Goal: Task Accomplishment & Management: Manage account settings

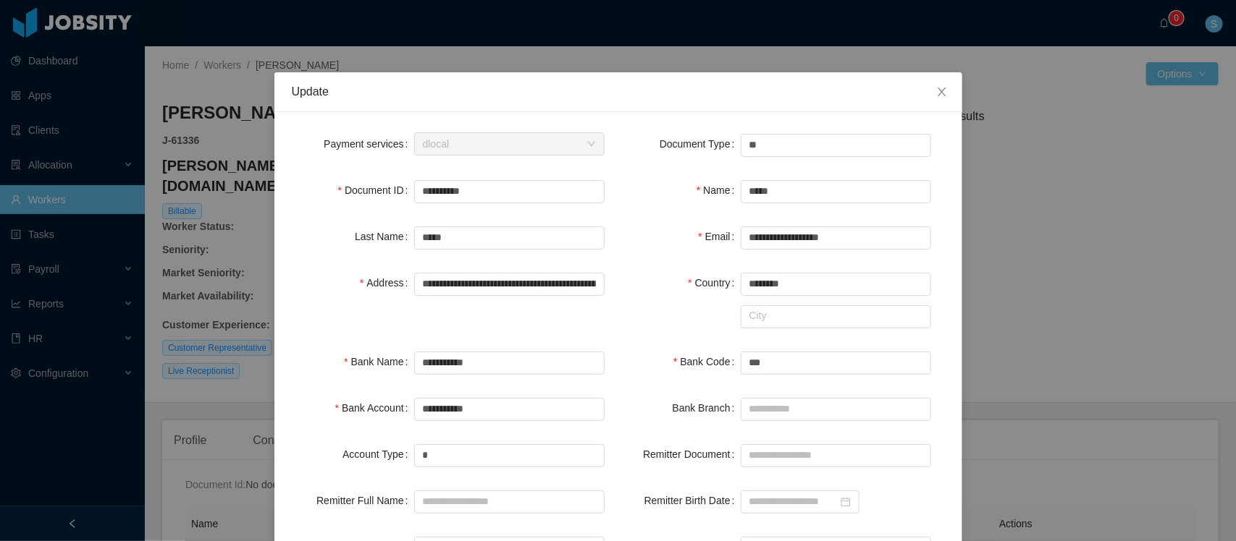
scroll to position [156, 0]
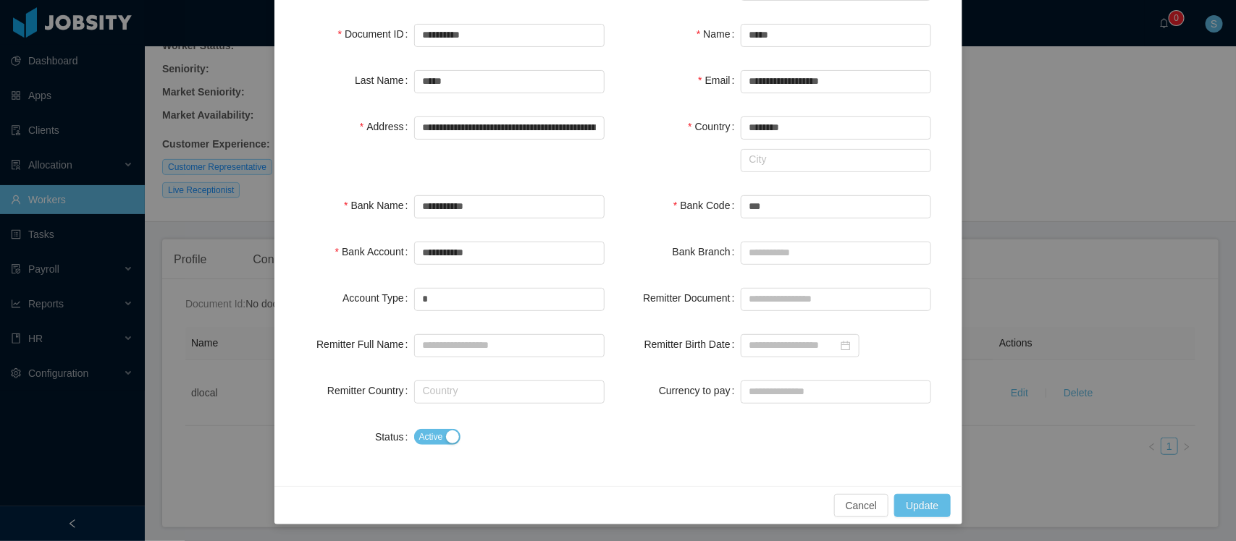
click at [1000, 116] on div "**********" at bounding box center [618, 270] width 1236 height 541
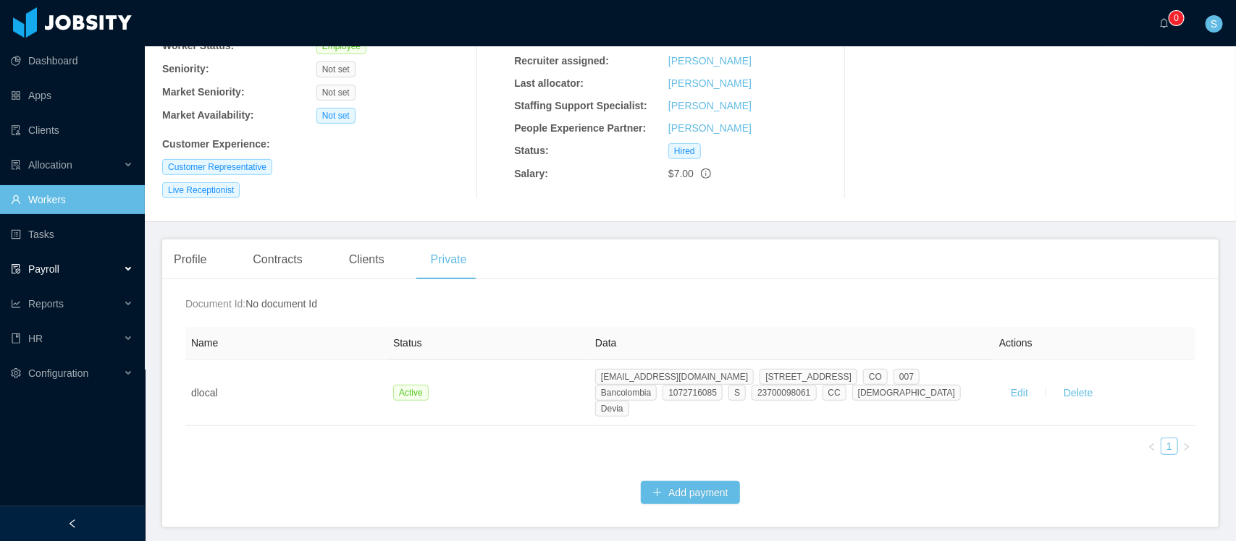
click at [91, 263] on div "Payroll" at bounding box center [72, 269] width 145 height 29
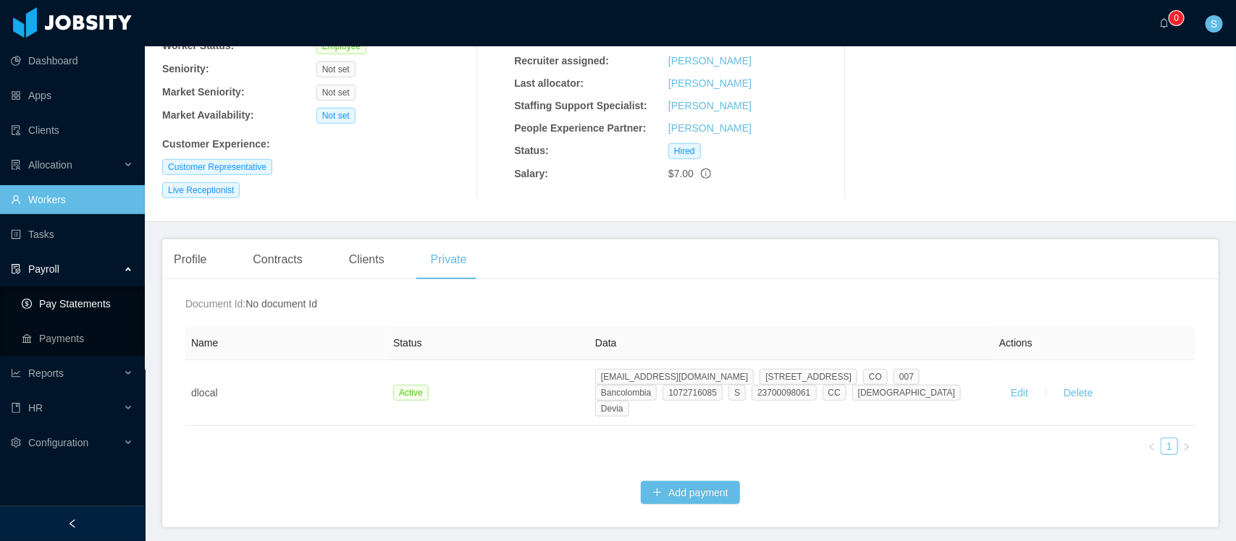
click at [75, 295] on link "Pay Statements" at bounding box center [77, 304] width 111 height 29
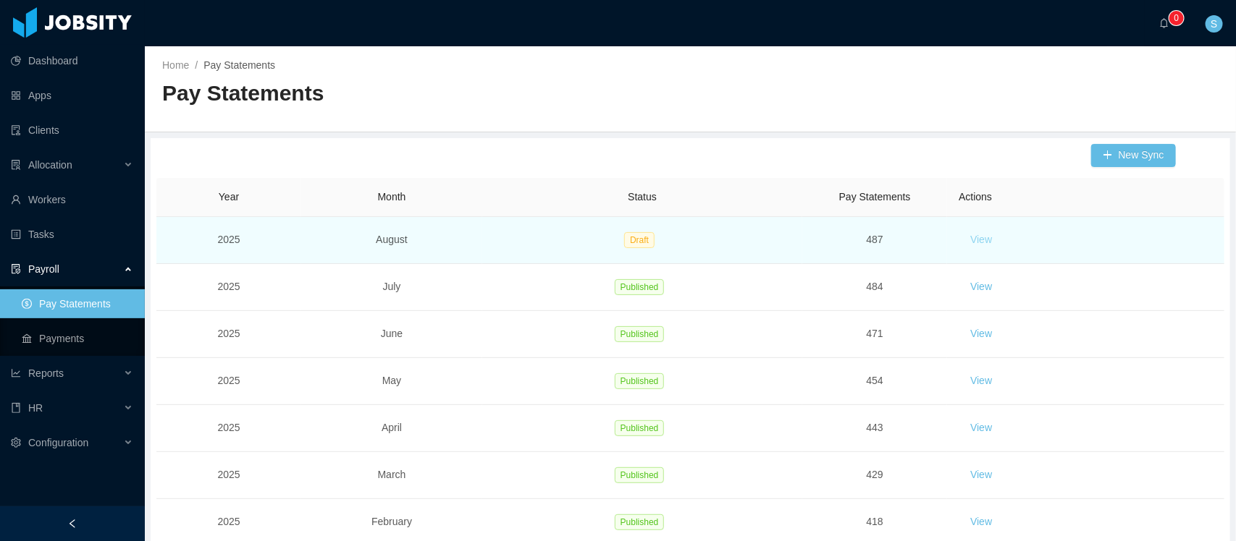
click at [974, 240] on button "View" at bounding box center [980, 240] width 45 height 23
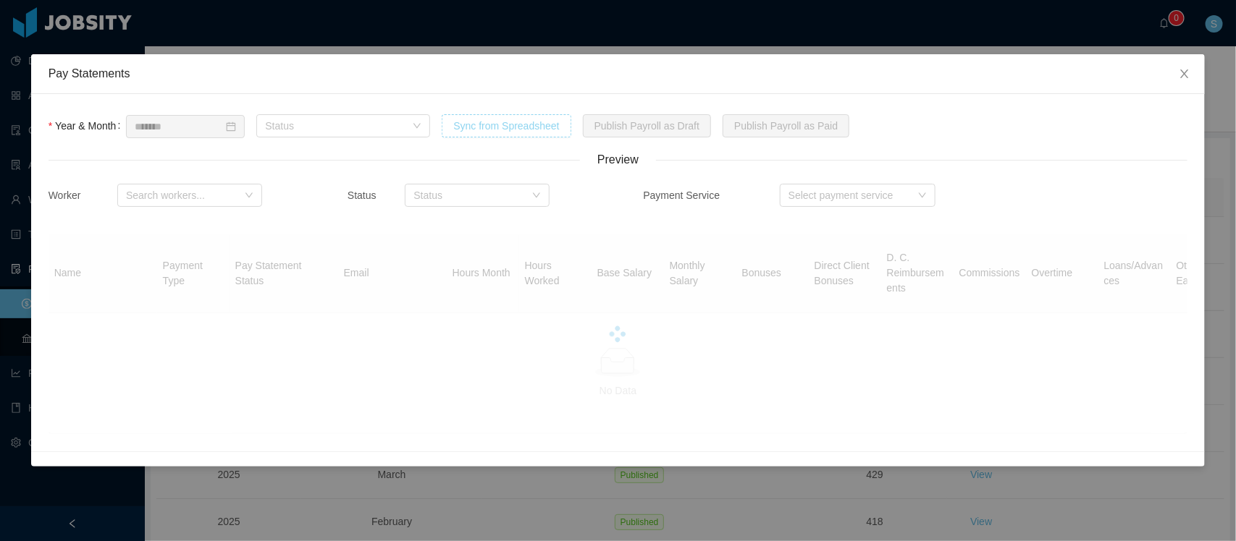
click at [493, 131] on button "Sync from Spreadsheet" at bounding box center [506, 125] width 129 height 23
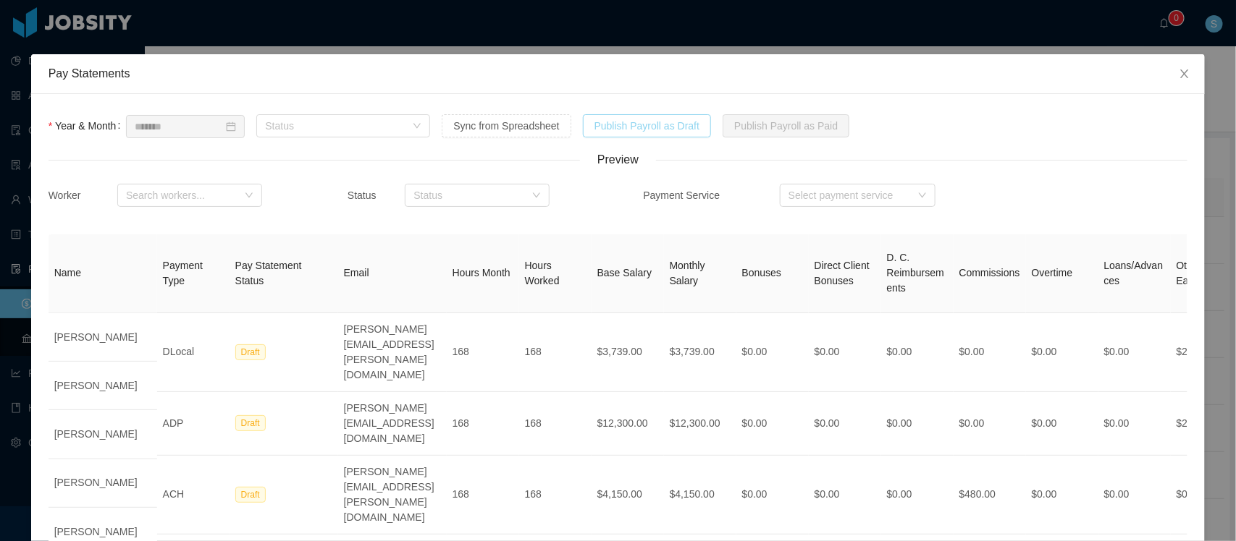
click at [650, 134] on button "Publish Payroll as Draft" at bounding box center [647, 125] width 129 height 23
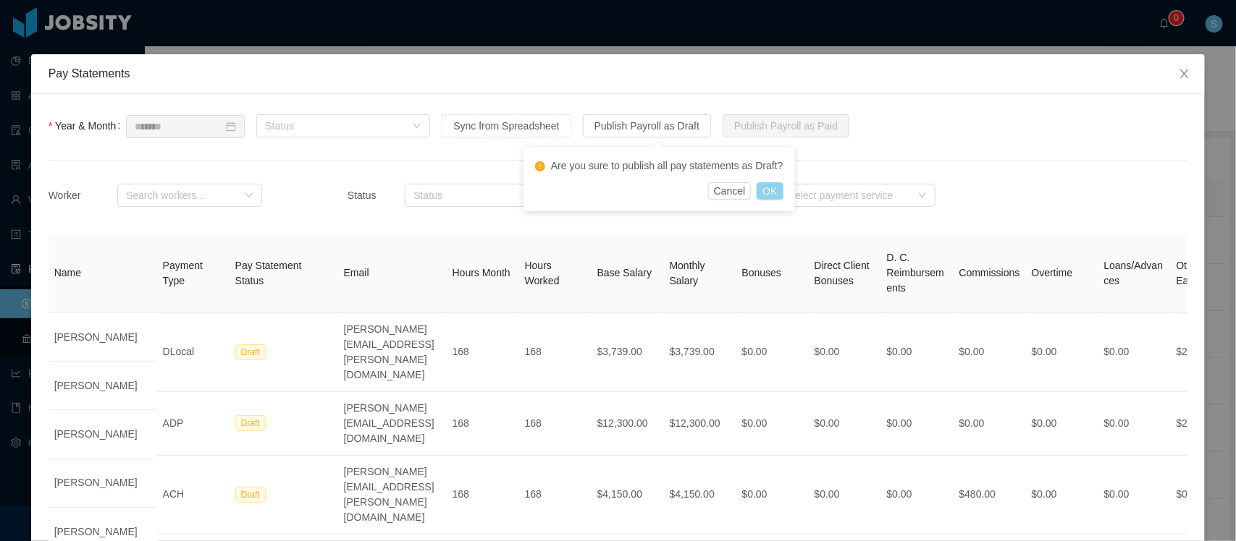
click at [764, 194] on button "OK" at bounding box center [769, 190] width 26 height 17
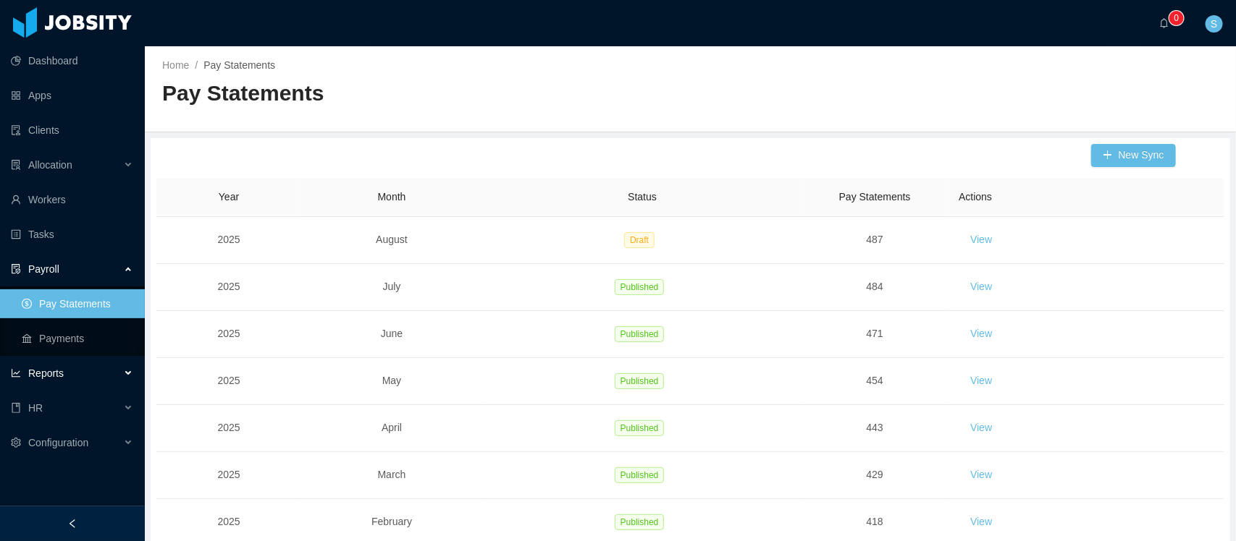
click at [49, 376] on span "Reports" at bounding box center [45, 374] width 35 height 12
click at [47, 399] on link "End Of Month" at bounding box center [77, 408] width 111 height 29
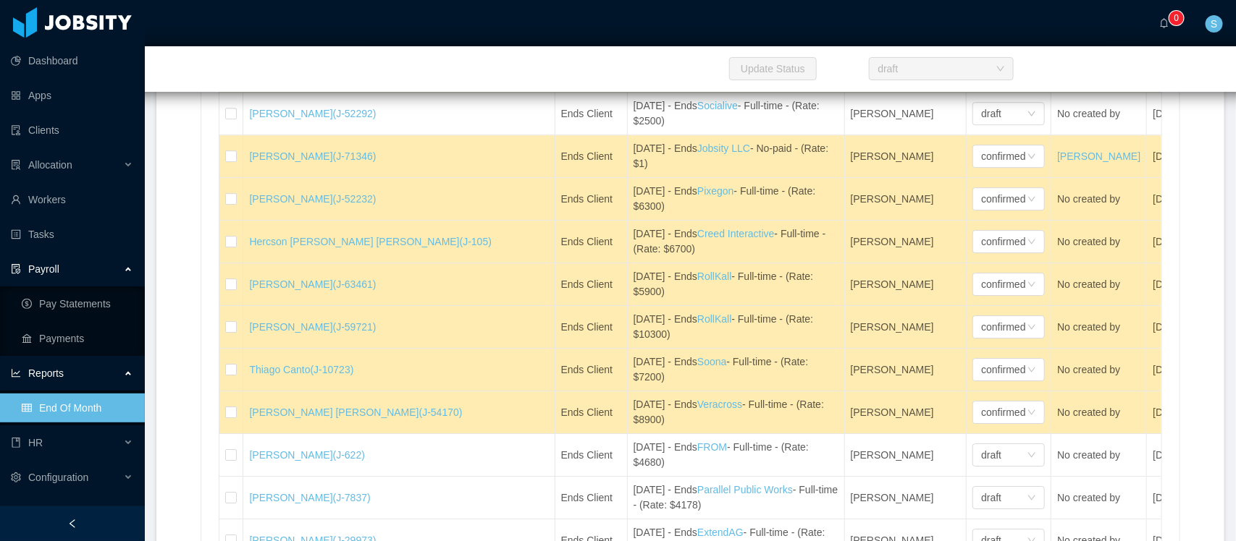
scroll to position [3415, 0]
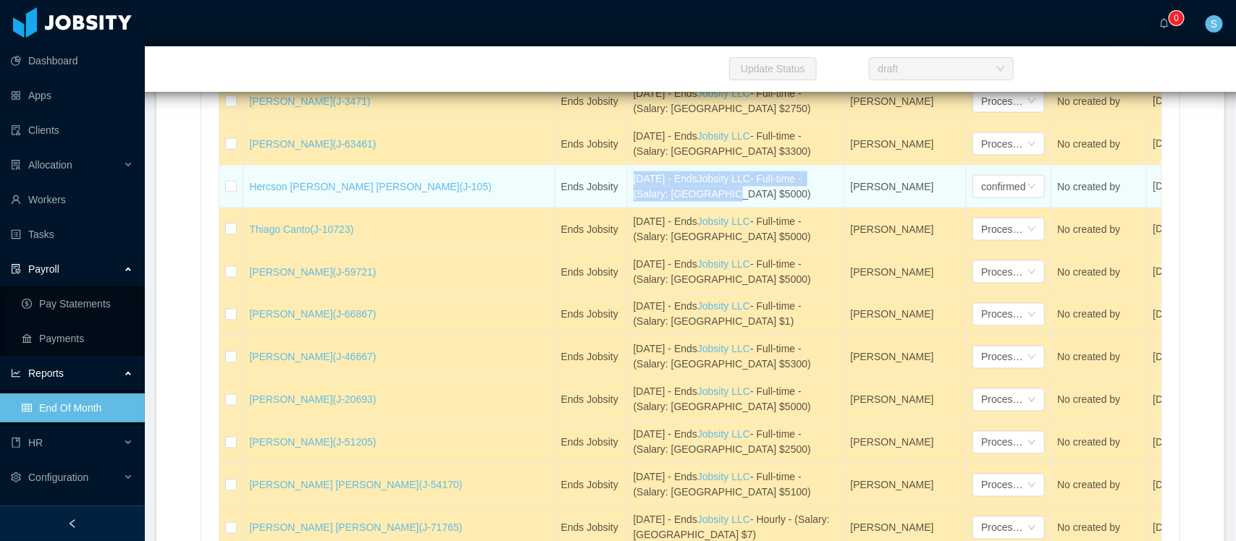
drag, startPoint x: 635, startPoint y: 286, endPoint x: 533, endPoint y: 259, distance: 106.2
click at [628, 208] on td "[DATE] - Ends Jobsity LLC - Full-time - (Salary: [GEOGRAPHIC_DATA] $5000)" at bounding box center [736, 187] width 217 height 43
copy div "[DATE] - Ends Jobsity LLC - Full-time - (Salary: [GEOGRAPHIC_DATA] $5000)"
click at [981, 198] on div "confirmed" at bounding box center [1003, 187] width 44 height 22
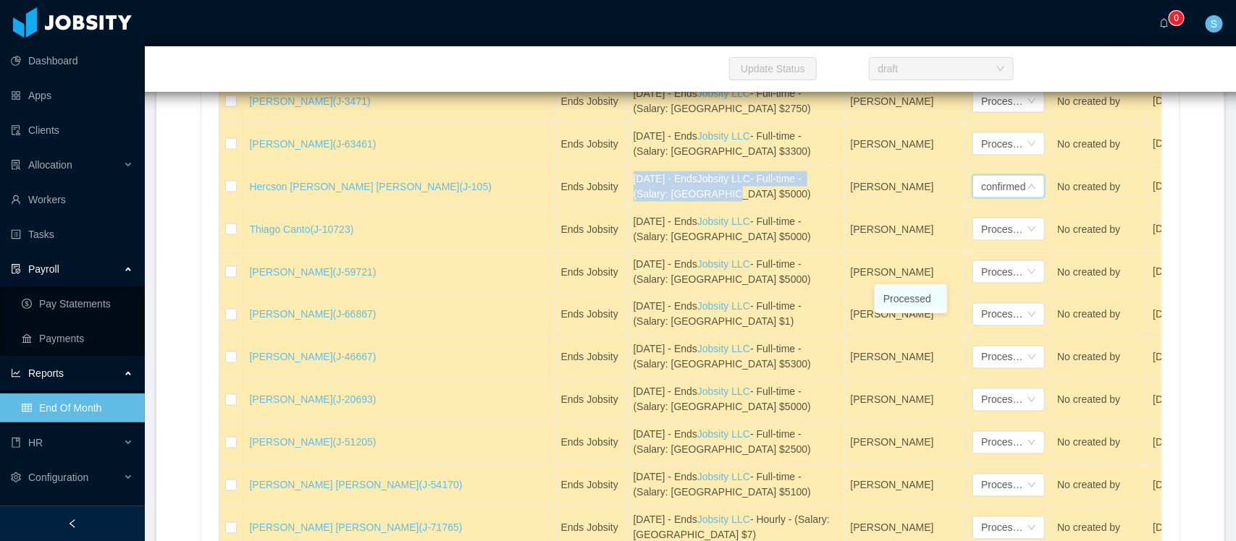
click at [898, 302] on li "Processed" at bounding box center [910, 298] width 72 height 23
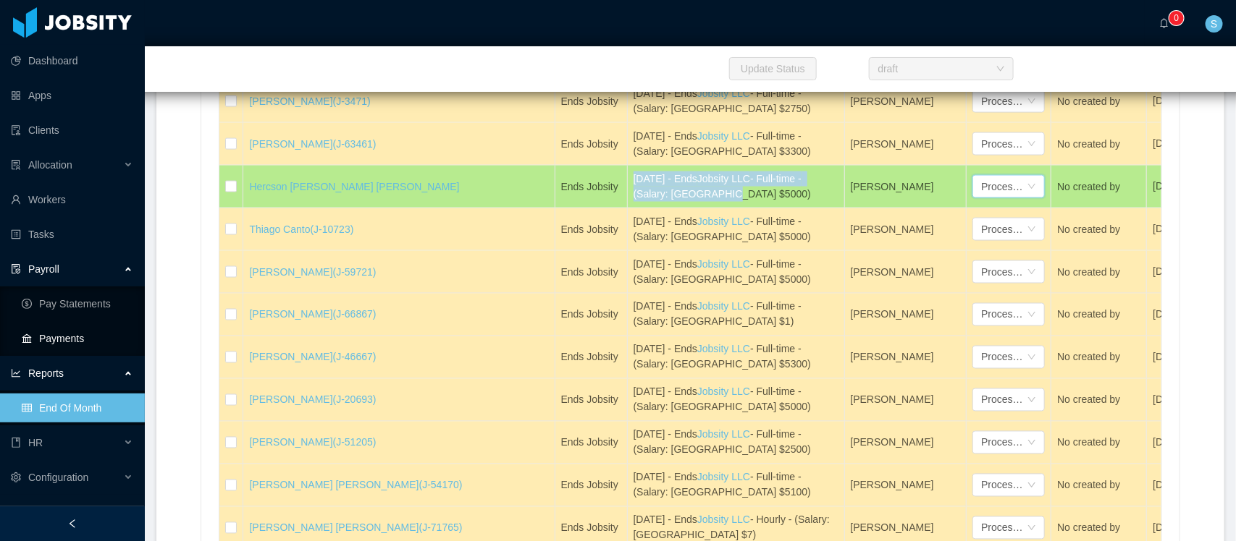
click at [91, 337] on link "Payments" at bounding box center [77, 338] width 111 height 29
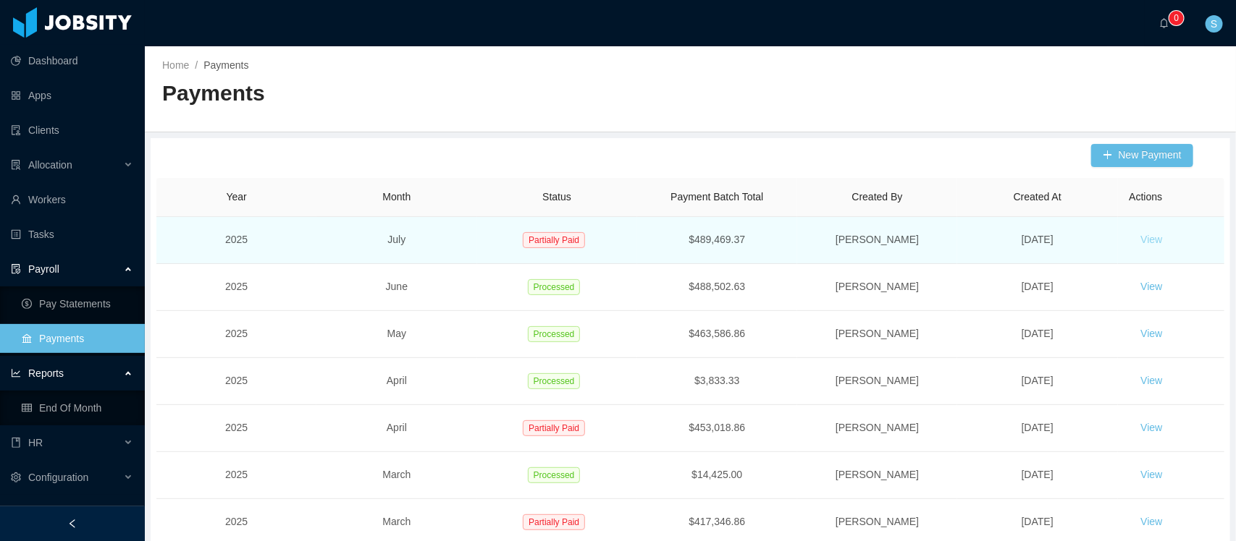
click at [1141, 240] on button "View" at bounding box center [1151, 240] width 45 height 23
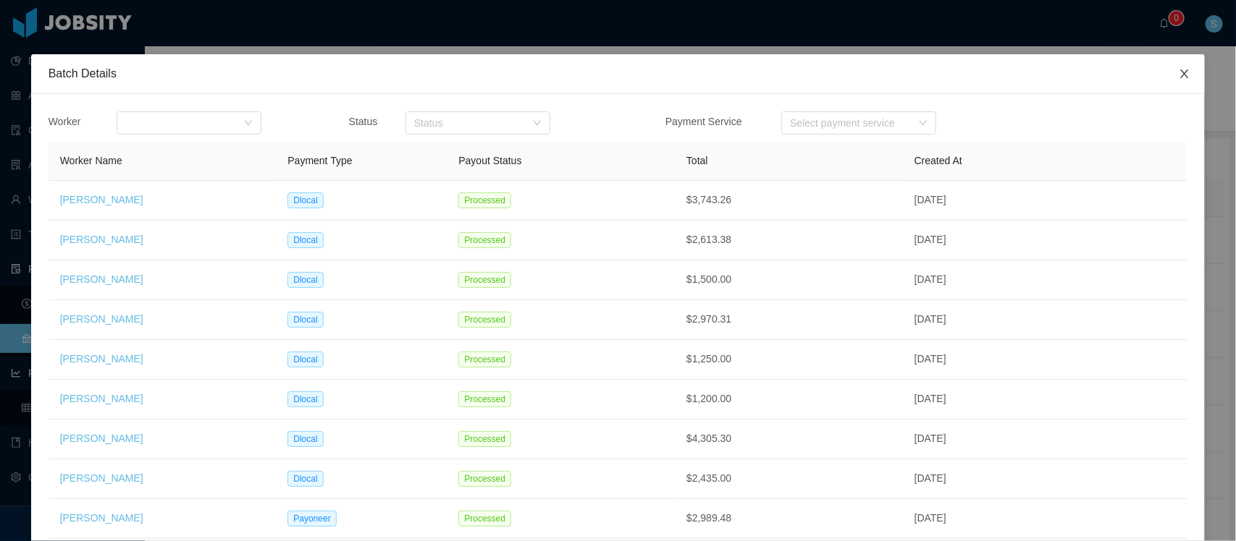
click at [1178, 78] on icon "icon: close" at bounding box center [1184, 74] width 12 height 12
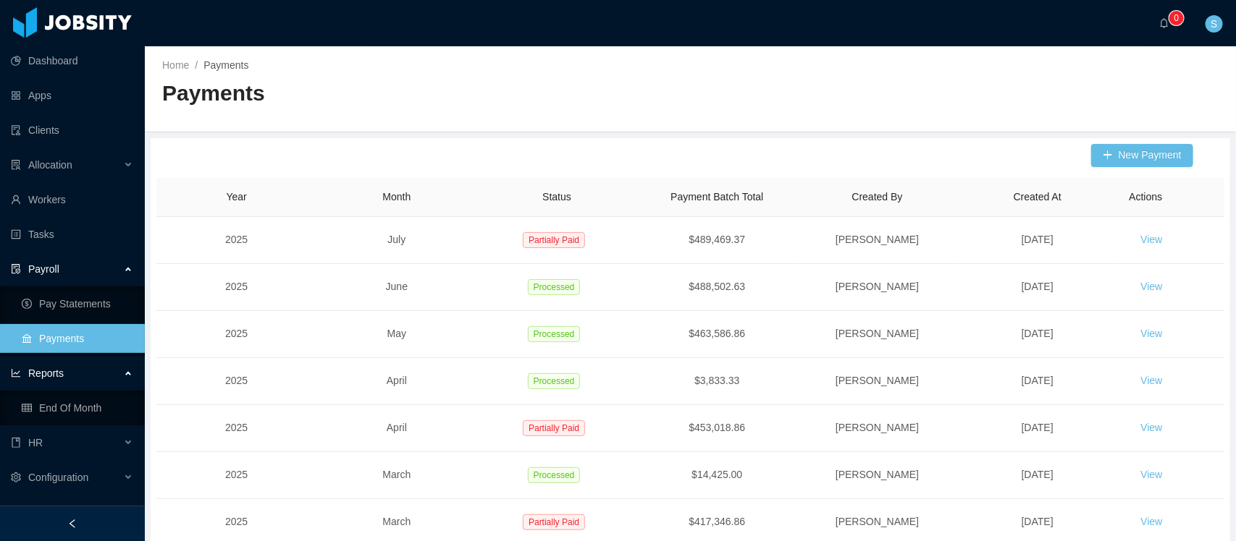
click at [1129, 169] on div "New Payment Year Month Status Payment Batch Total Created By Created At Actions…" at bounding box center [690, 438] width 1079 height 601
click at [1122, 149] on button "New Payment" at bounding box center [1142, 155] width 102 height 23
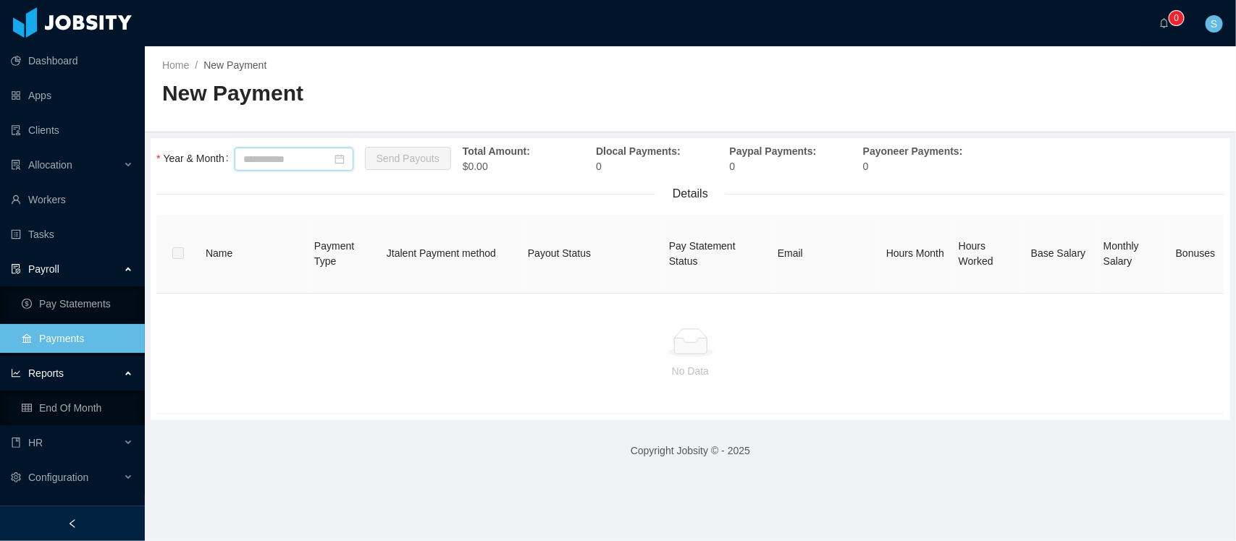
click at [320, 157] on input at bounding box center [294, 159] width 119 height 23
click at [345, 284] on link "Aug" at bounding box center [338, 285] width 30 height 17
type input "*******"
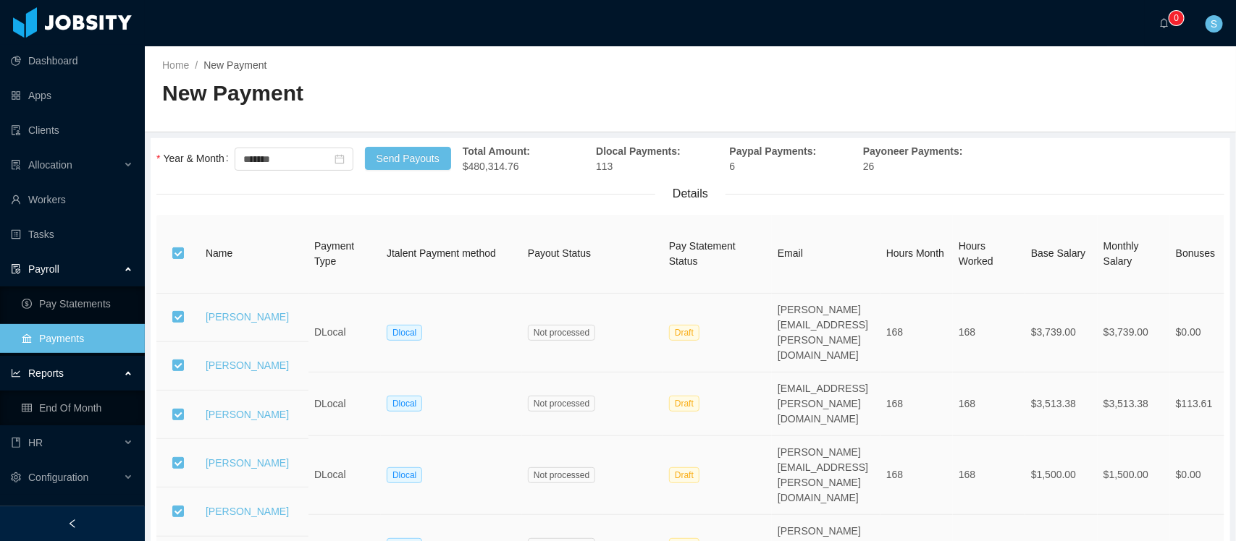
click at [520, 164] on span "Total Amount: $480,314.76" at bounding box center [496, 158] width 67 height 27
copy span "480,314.76"
click at [605, 197] on div "Details" at bounding box center [690, 193] width 1068 height 17
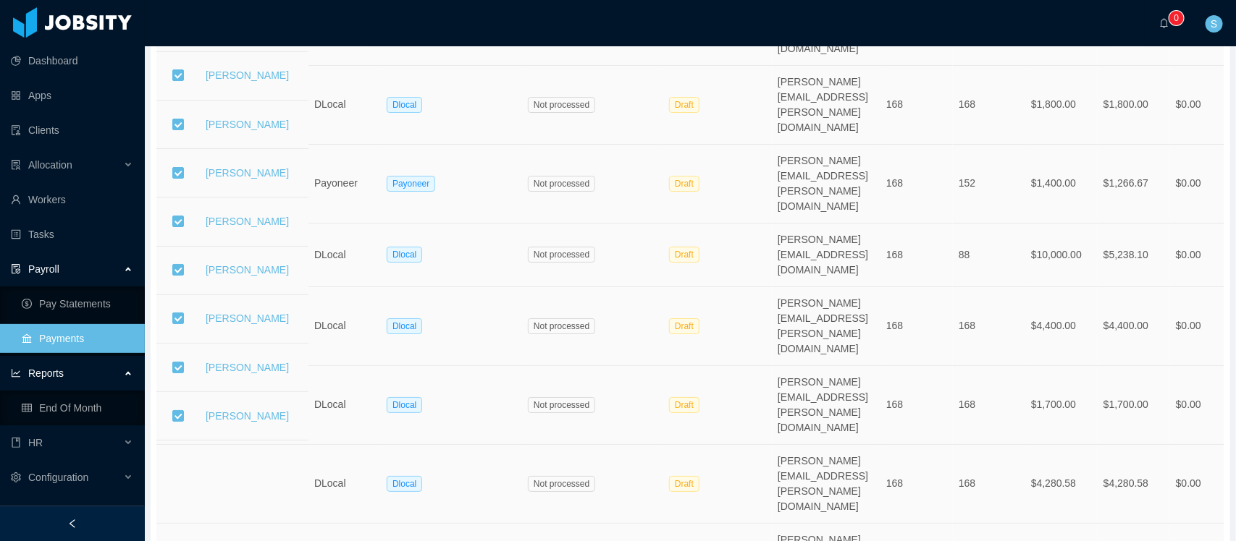
scroll to position [2300, 0]
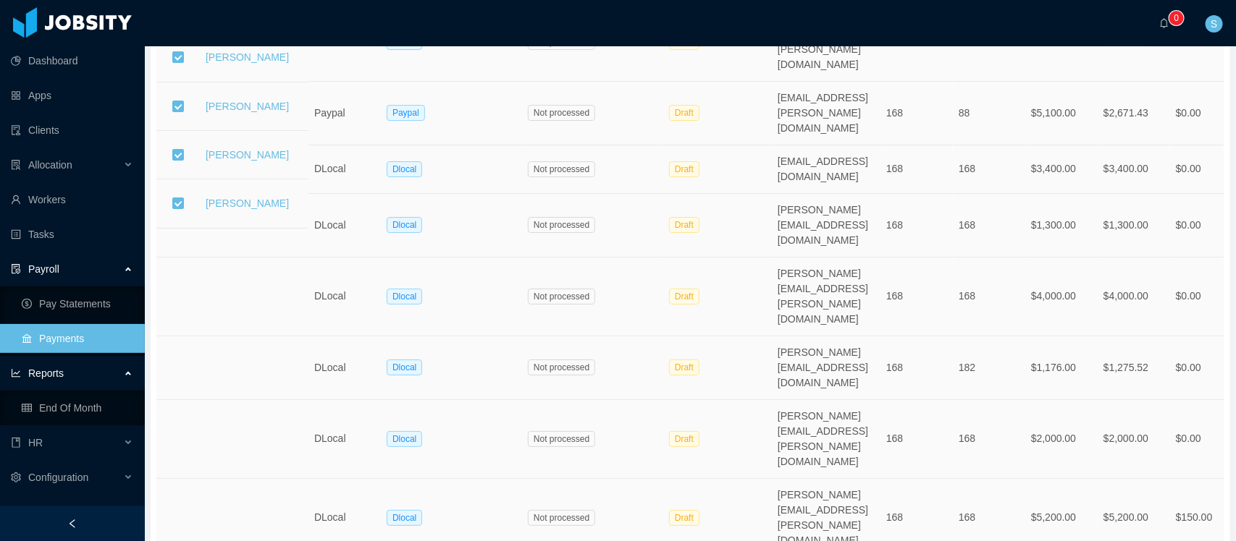
scroll to position [2057, 0]
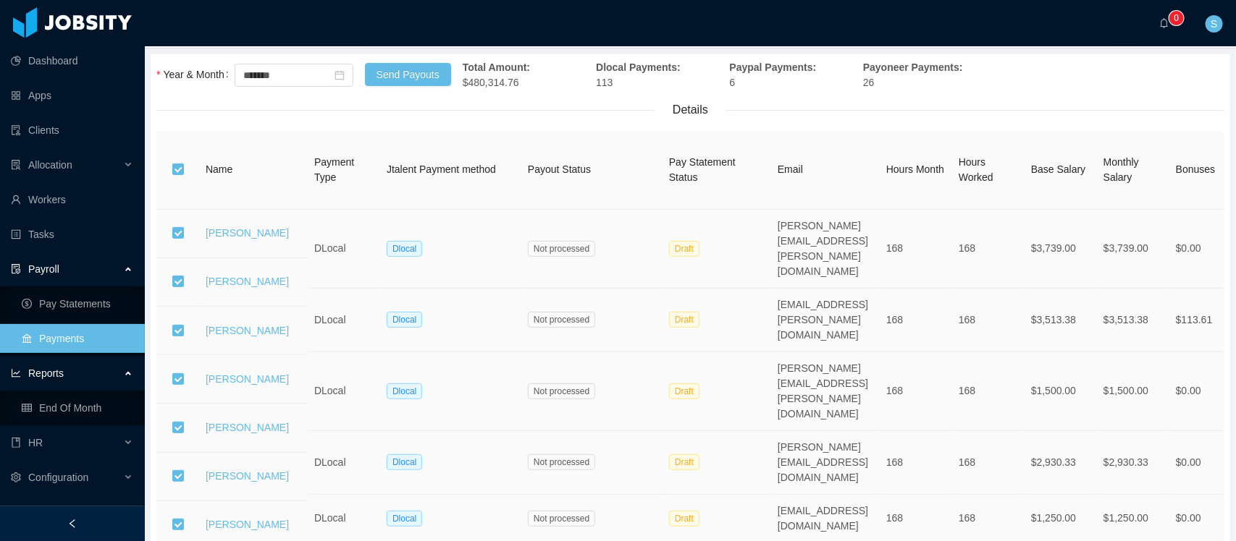
scroll to position [0, 0]
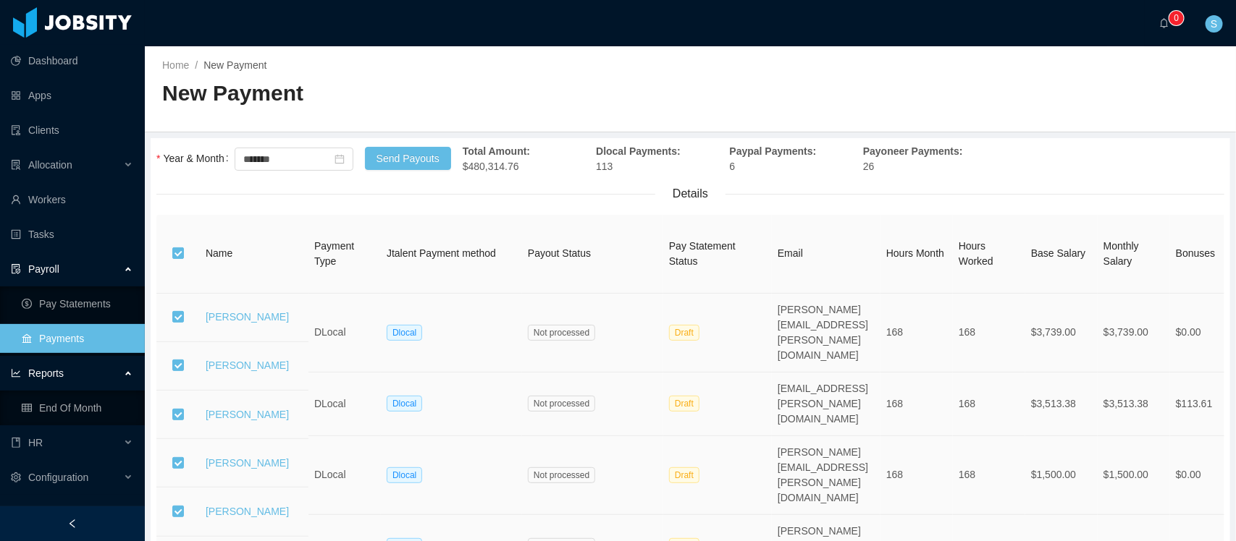
click at [165, 246] on th at bounding box center [177, 254] width 43 height 79
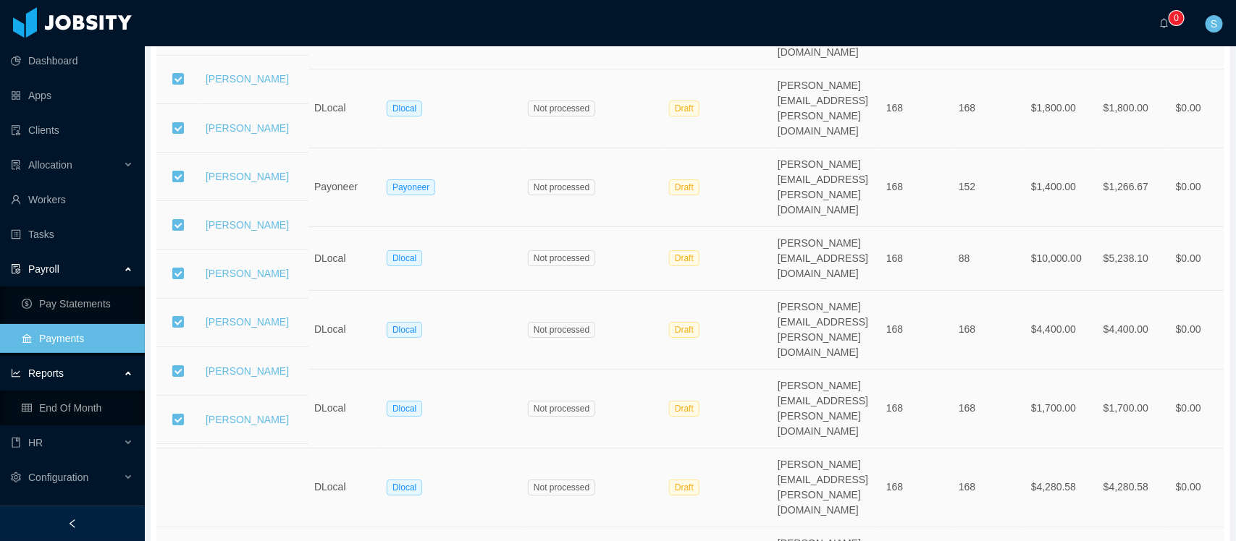
scroll to position [2300, 0]
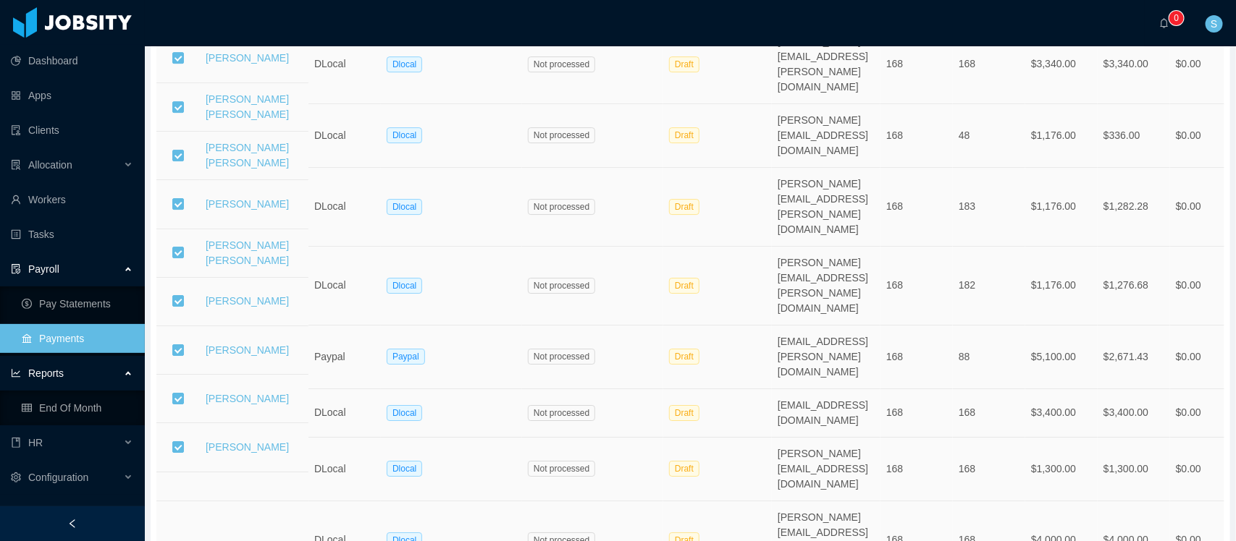
scroll to position [2057, 0]
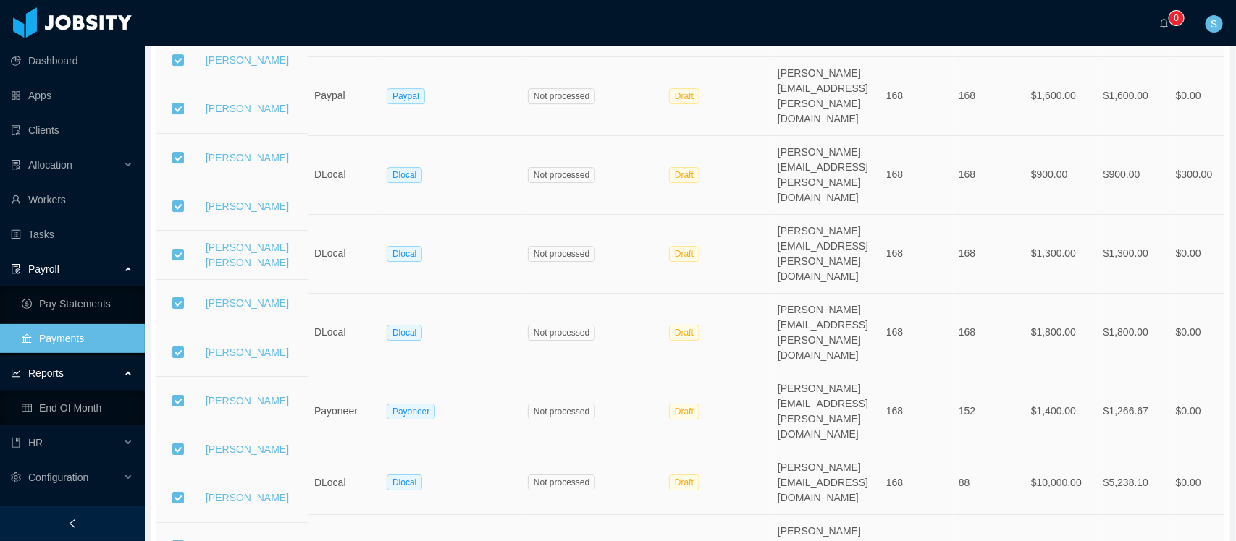
click at [71, 518] on div at bounding box center [72, 524] width 145 height 35
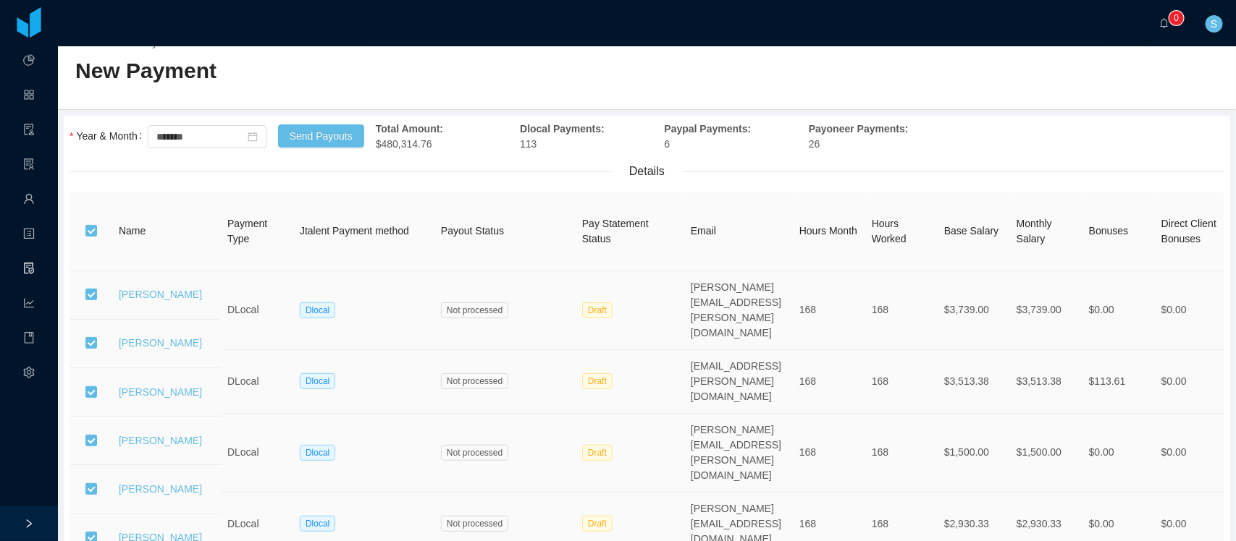
scroll to position [0, 0]
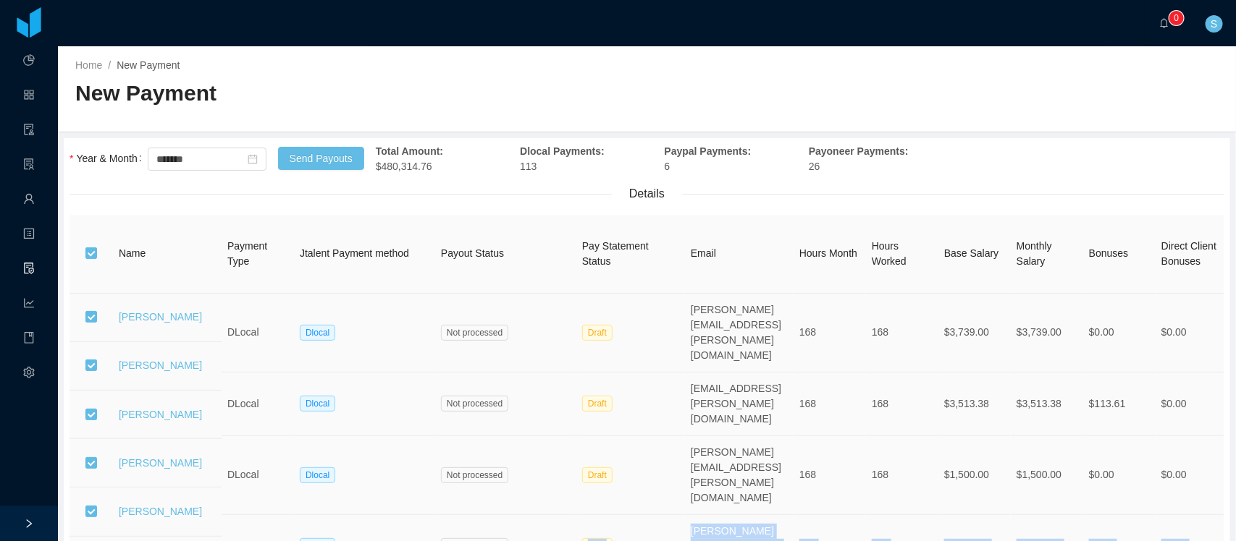
drag, startPoint x: 88, startPoint y: 221, endPoint x: 410, endPoint y: 315, distance: 336.0
click at [176, 203] on div "Details" at bounding box center [646, 193] width 1154 height 17
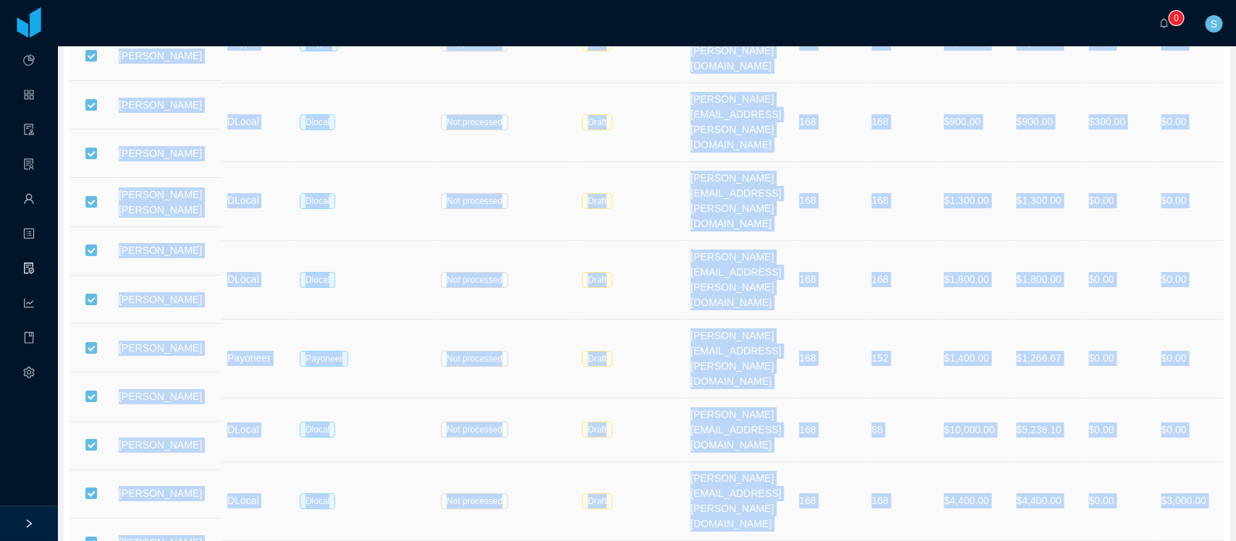
scroll to position [2300, 0]
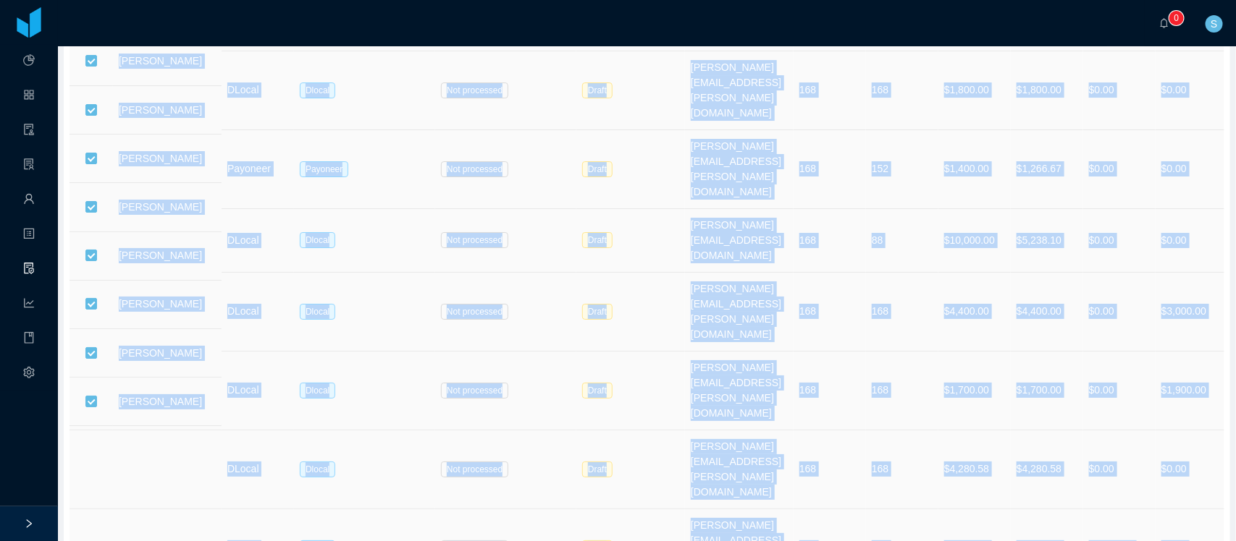
drag, startPoint x: 69, startPoint y: 207, endPoint x: 216, endPoint y: 577, distance: 398.0
click at [216, 541] on html "Dashboard Apps Clients Allocation Workers Tasks Payroll Reports HR Configuratio…" at bounding box center [618, 270] width 1236 height 541
copy div "Details Name Payment Type Jtalent Payment method Payout Status Pay Statement St…"
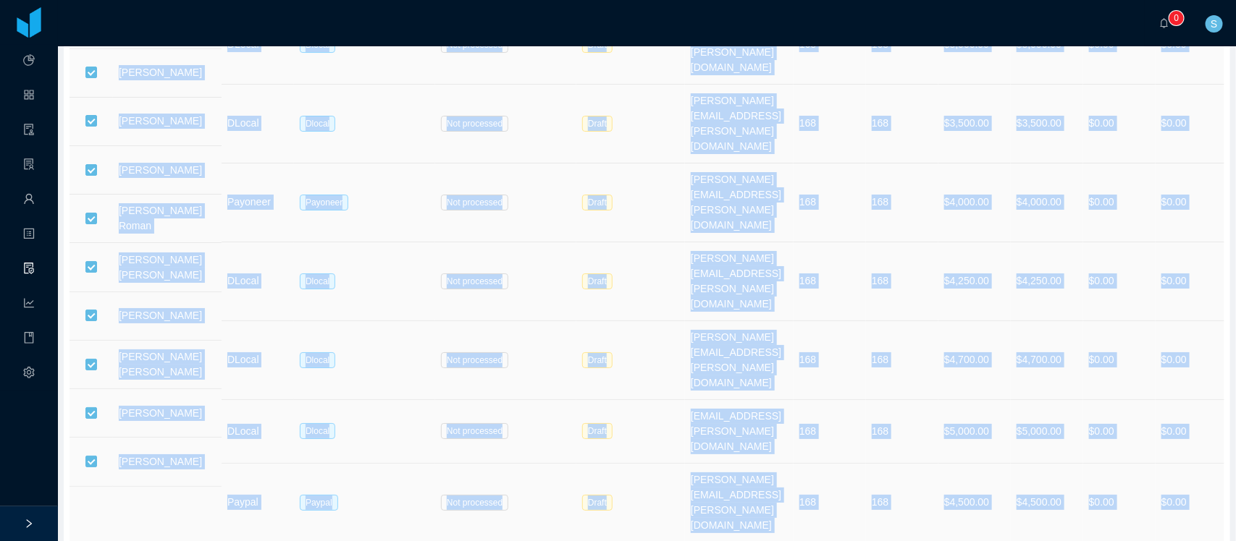
copy div "Details Name Payment Type Jtalent Payment method Payout Status Pay Statement St…"
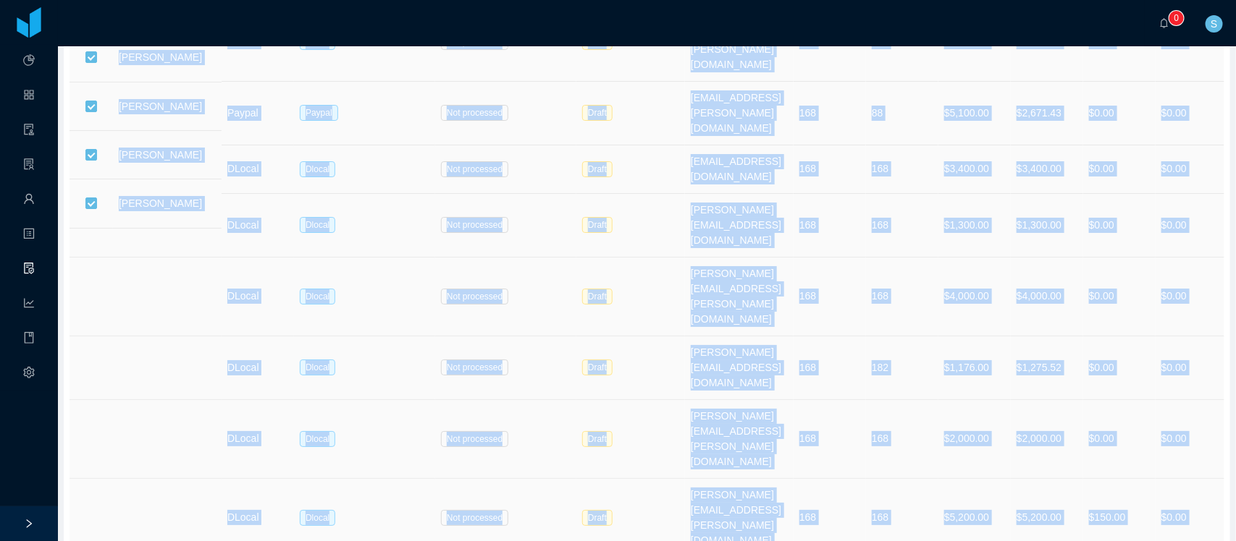
scroll to position [2057, 0]
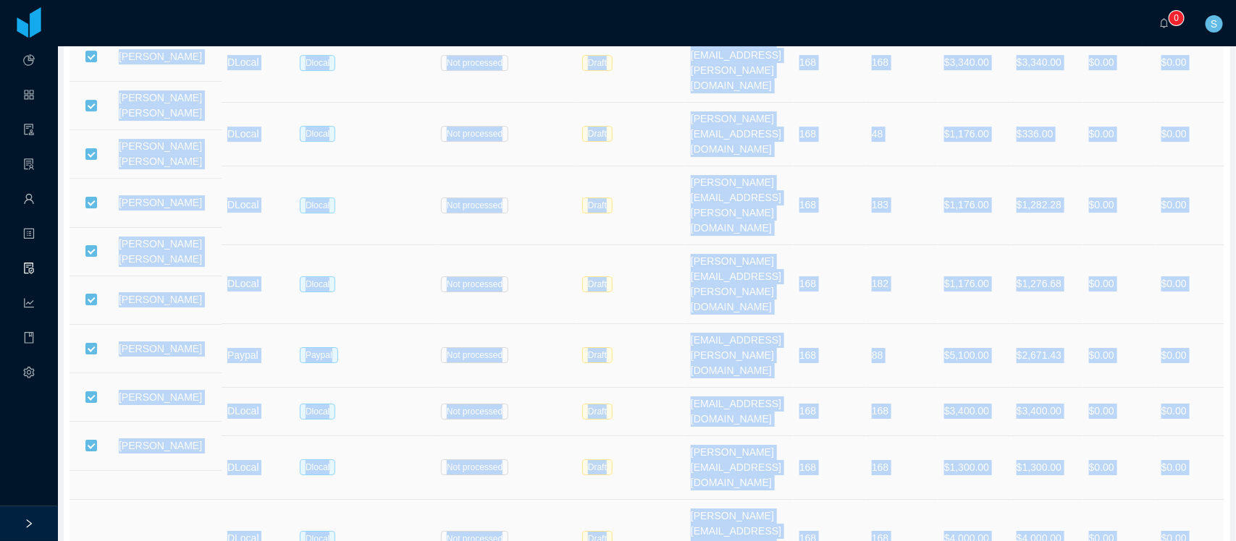
copy div "Details Name Payment Type Jtalent Payment method Payout Status Pay Statement St…"
click at [29, 192] on link "Workers" at bounding box center [29, 200] width 12 height 30
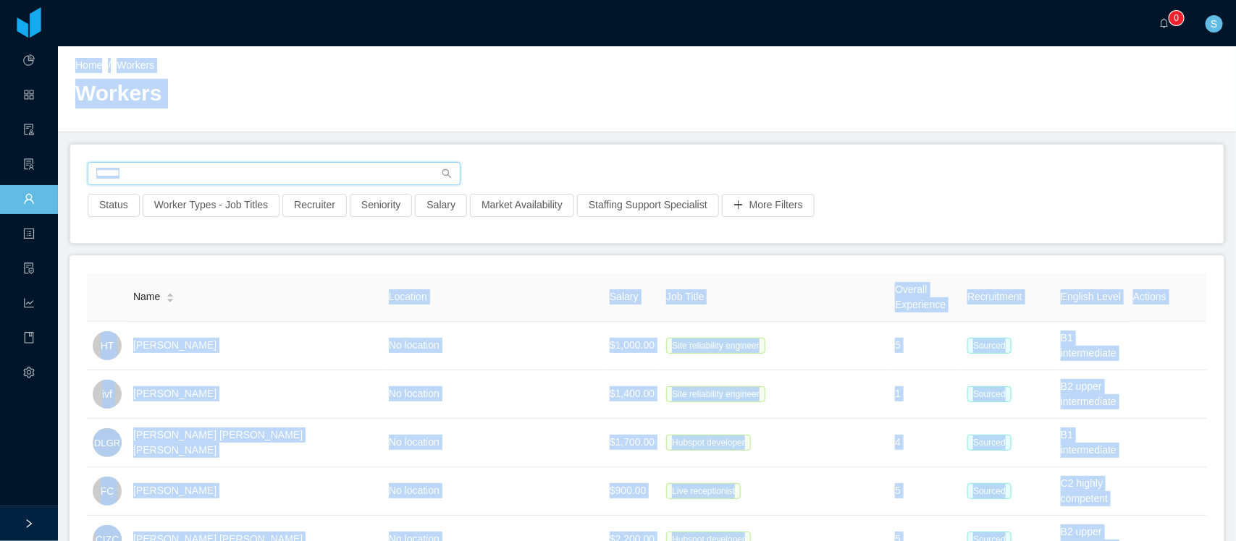
click at [181, 178] on input "text" at bounding box center [274, 173] width 373 height 23
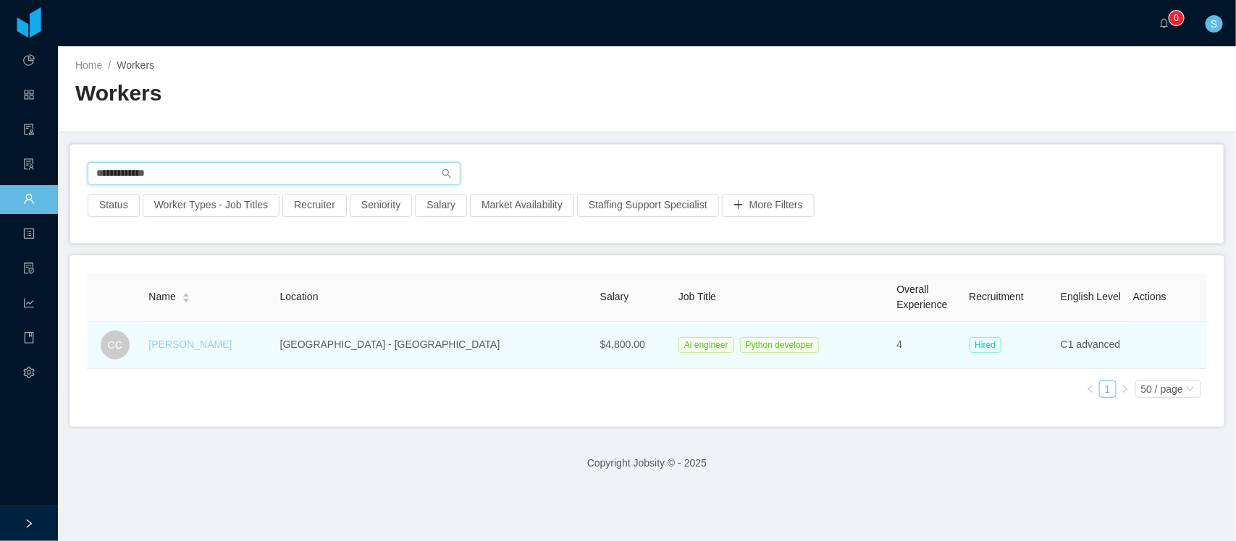
type input "**********"
click at [198, 340] on link "[PERSON_NAME]" at bounding box center [189, 345] width 83 height 12
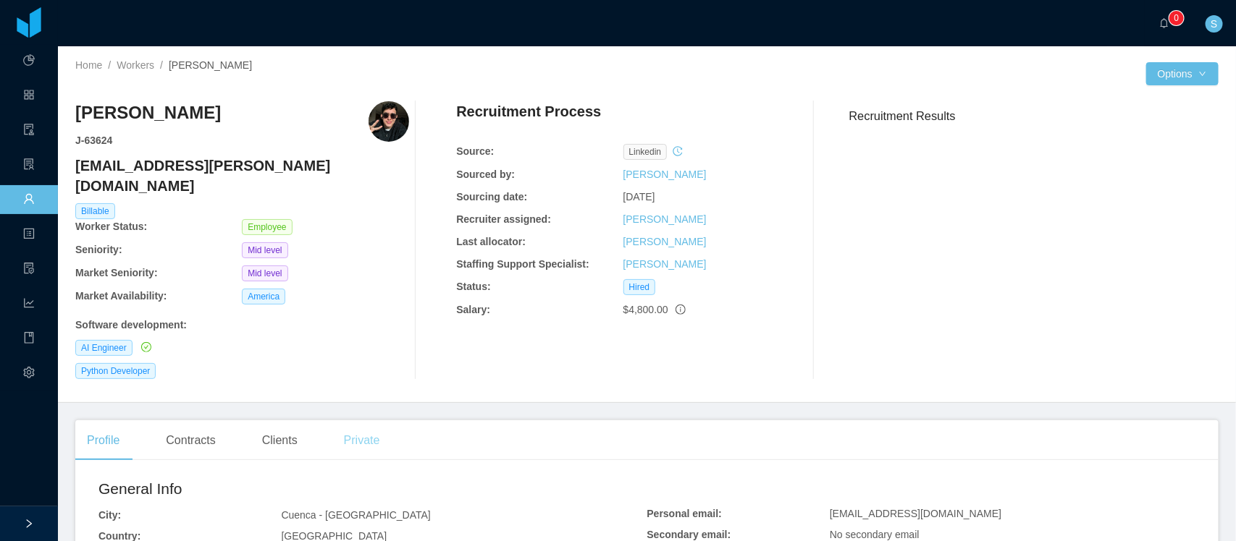
click at [363, 421] on div "Private" at bounding box center [361, 441] width 59 height 41
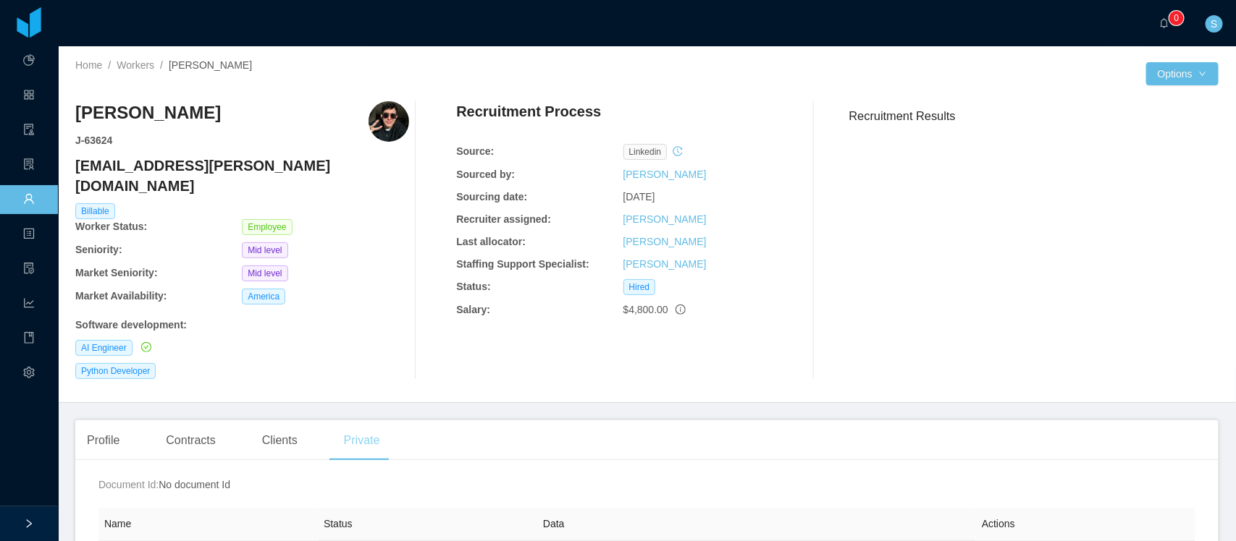
scroll to position [201, 0]
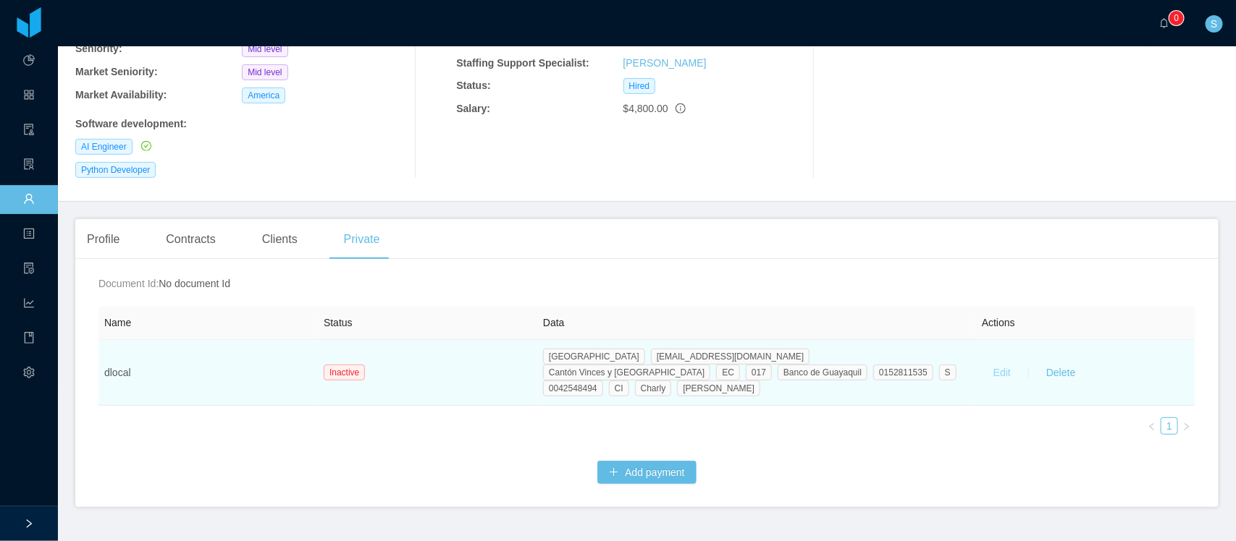
click at [989, 361] on button "Edit" at bounding box center [1001, 372] width 41 height 23
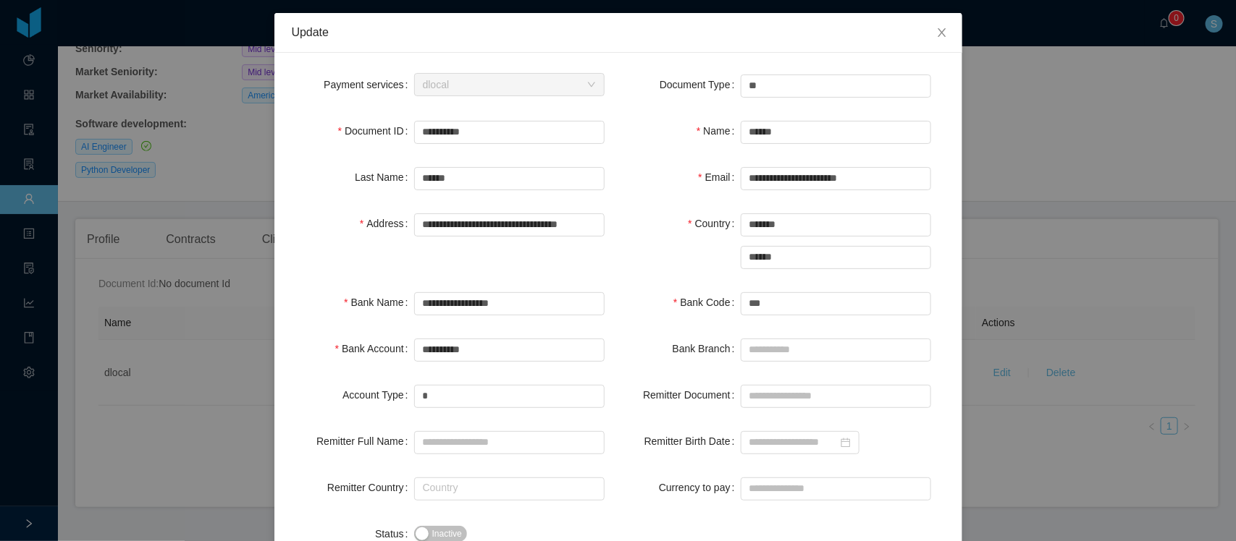
scroll to position [156, 0]
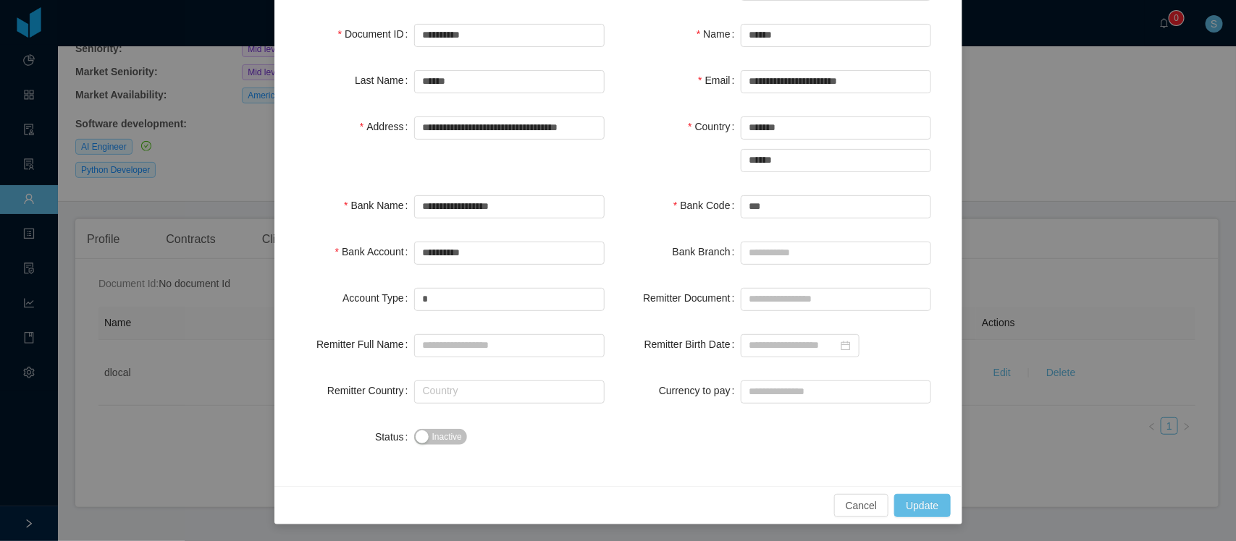
click at [452, 442] on span "Inactive" at bounding box center [447, 437] width 30 height 14
click at [916, 508] on button "Update" at bounding box center [922, 505] width 56 height 23
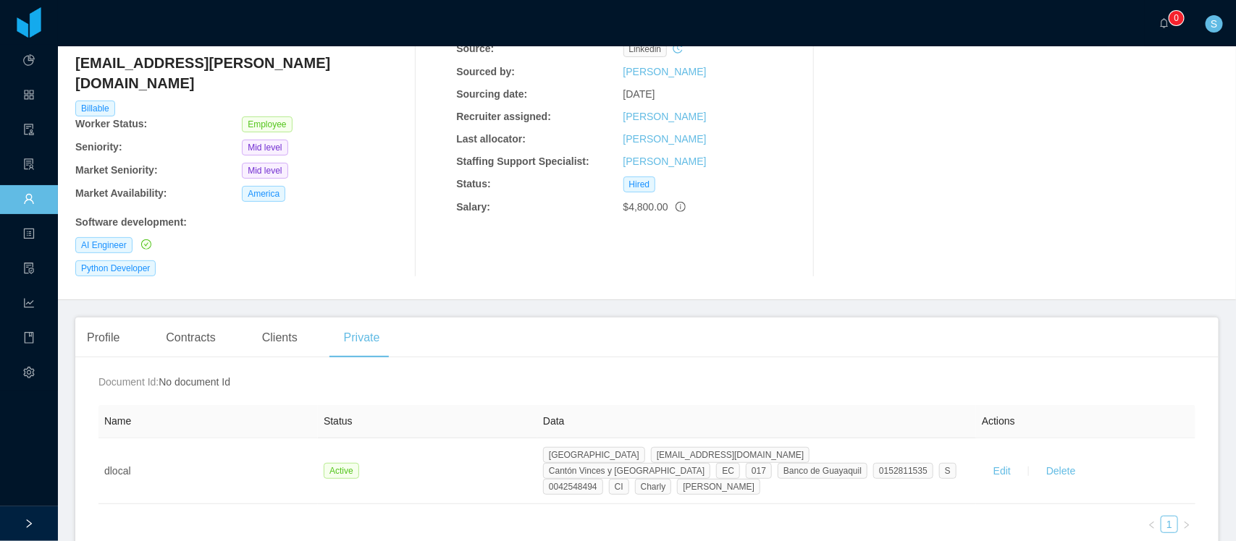
scroll to position [0, 0]
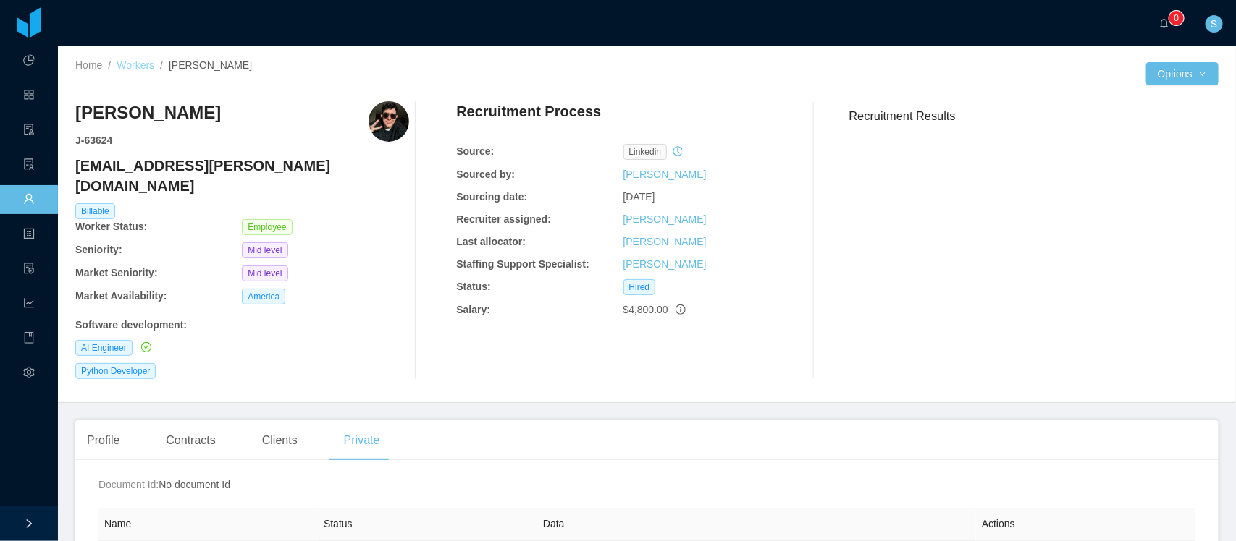
click at [138, 67] on link "Workers" at bounding box center [136, 65] width 38 height 12
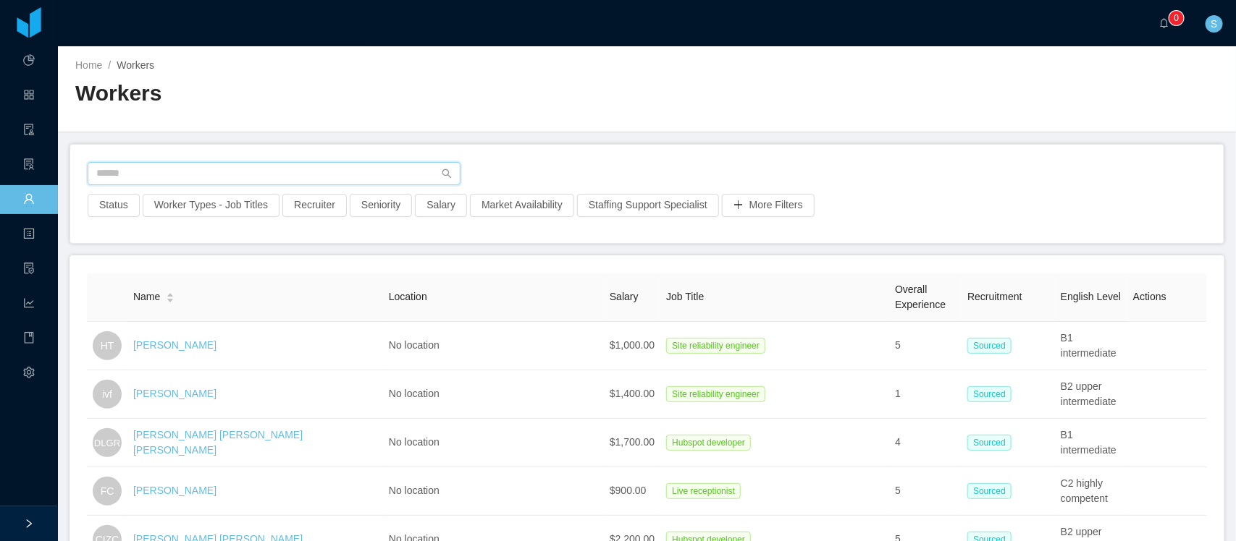
click at [250, 175] on input "text" at bounding box center [274, 173] width 373 height 23
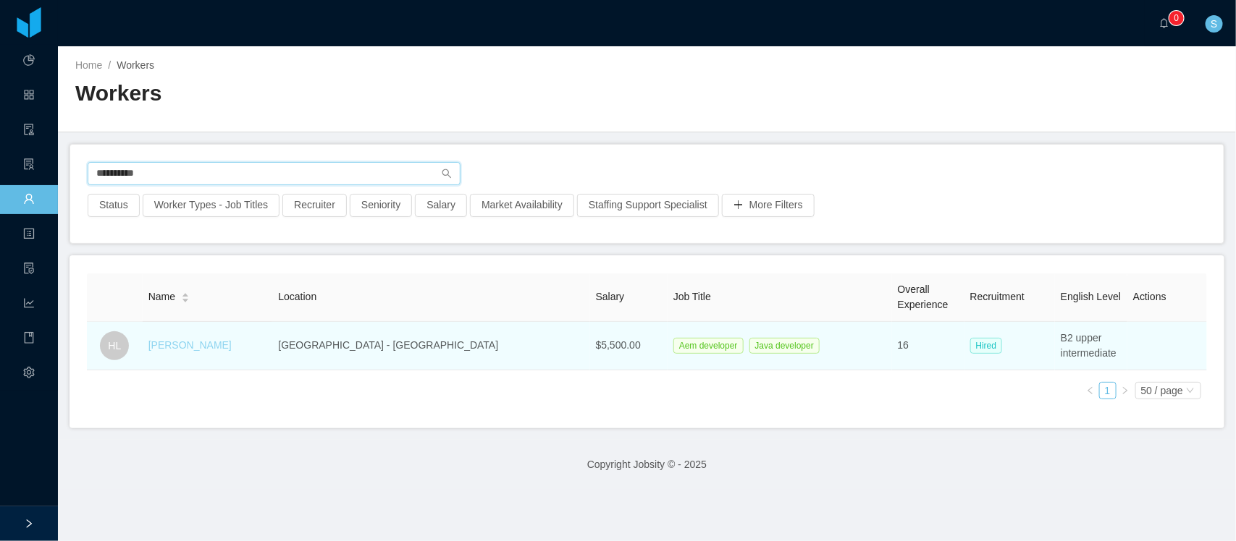
type input "**********"
click at [217, 342] on link "[PERSON_NAME]" at bounding box center [189, 345] width 83 height 12
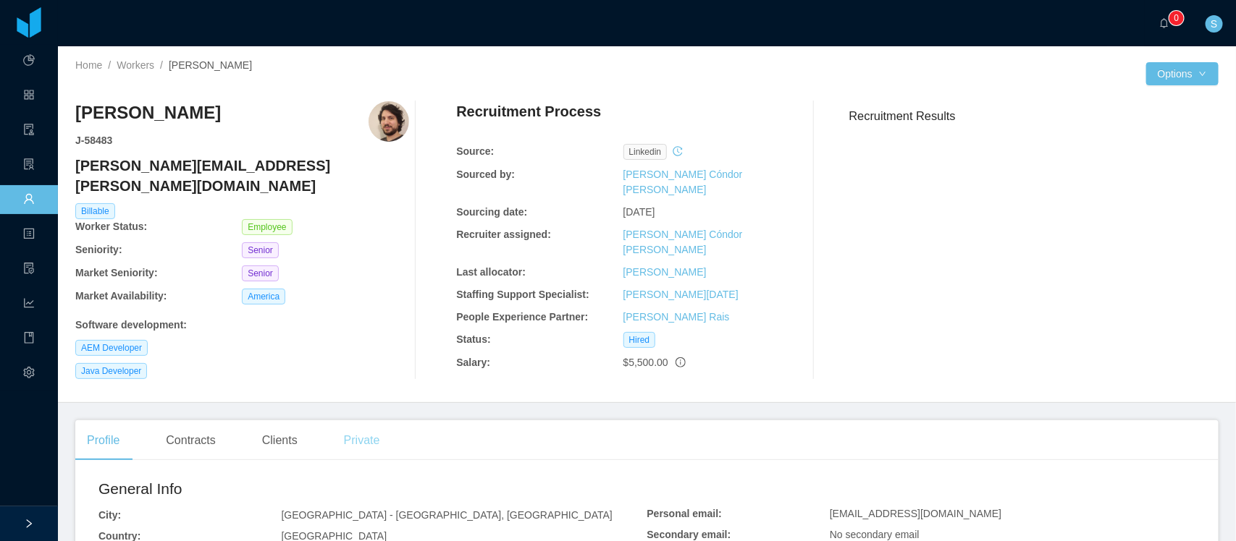
click at [367, 421] on div "Private" at bounding box center [361, 441] width 59 height 41
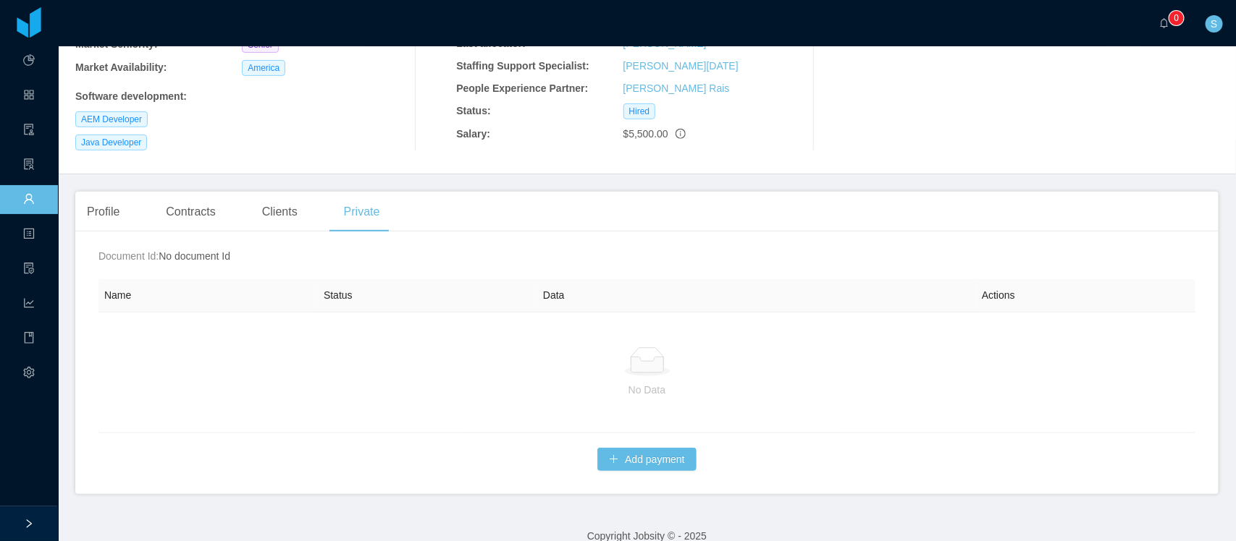
scroll to position [232, 0]
click at [610, 445] on button "Add payment" at bounding box center [646, 456] width 99 height 23
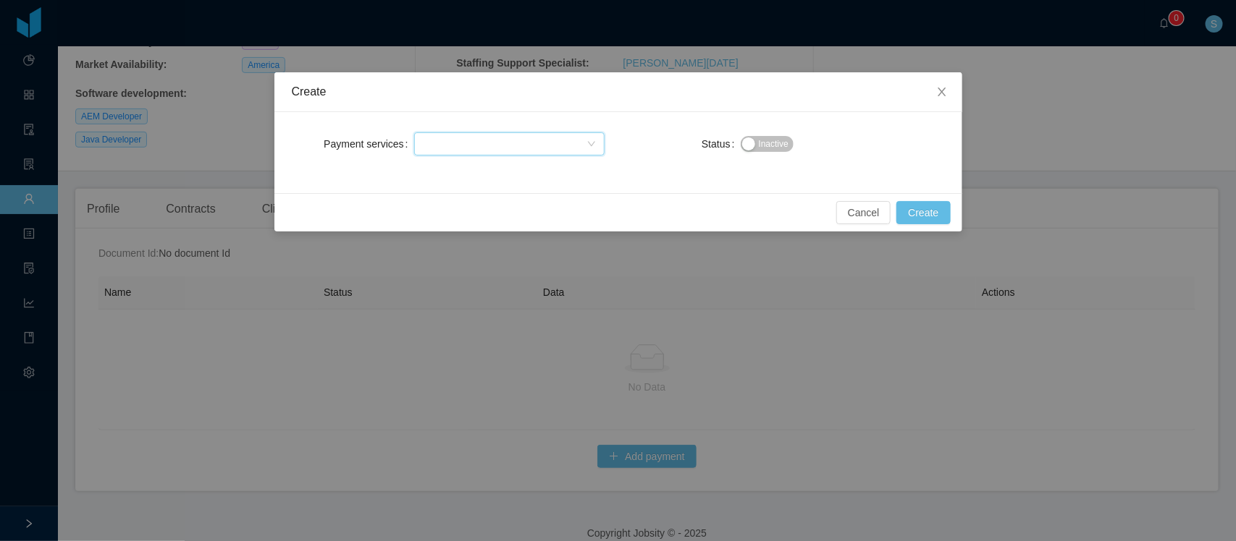
click at [516, 145] on div "Select one" at bounding box center [505, 144] width 164 height 22
click at [439, 219] on li "payoneer" at bounding box center [508, 217] width 190 height 23
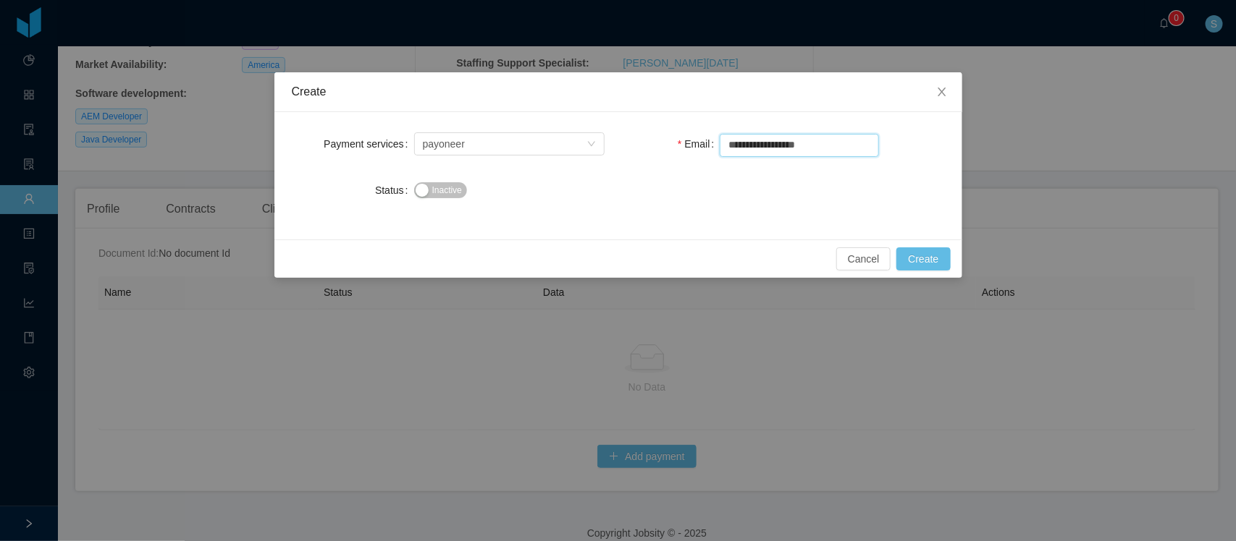
click at [761, 141] on input "**********" at bounding box center [798, 145] width 159 height 23
click at [450, 194] on span "Inactive" at bounding box center [447, 190] width 30 height 14
click at [946, 264] on button "Create" at bounding box center [923, 259] width 54 height 23
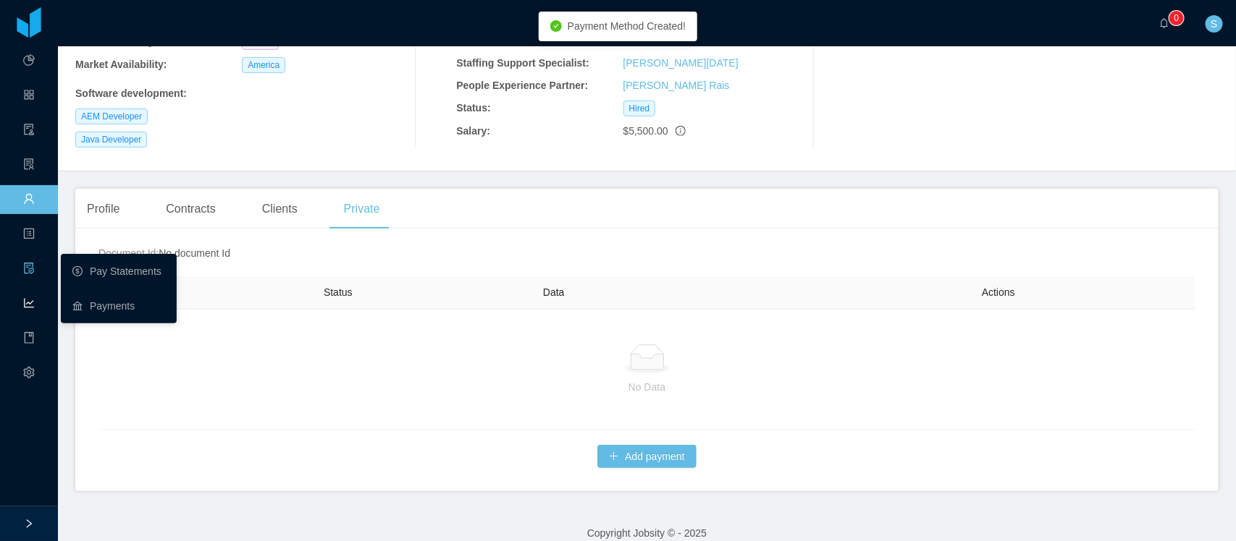
scroll to position [193, 0]
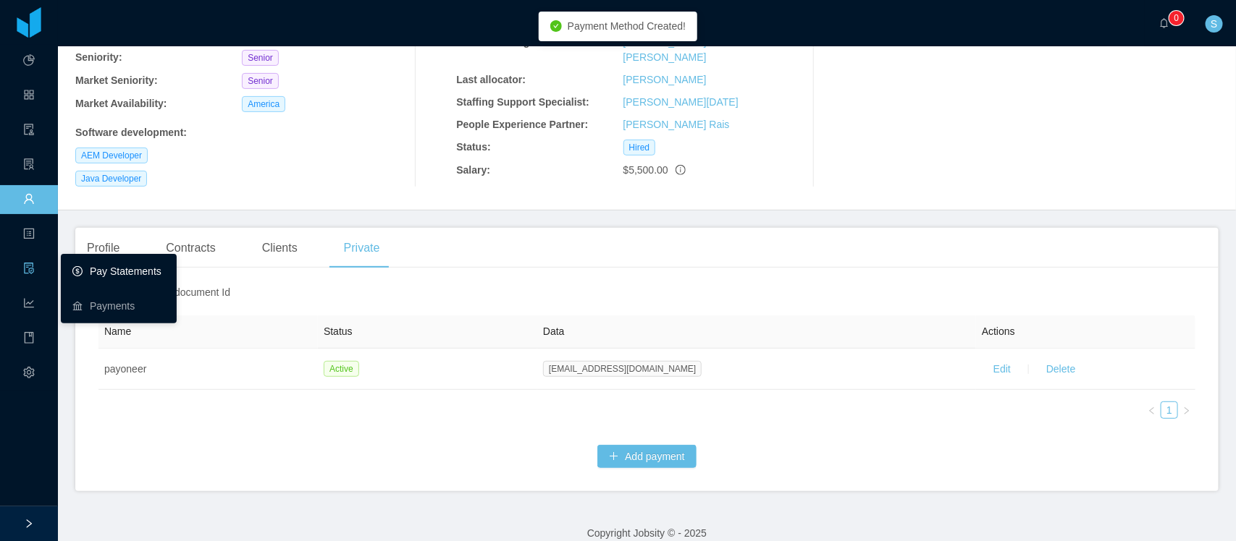
click at [72, 266] on link "Pay Statements" at bounding box center [118, 271] width 93 height 29
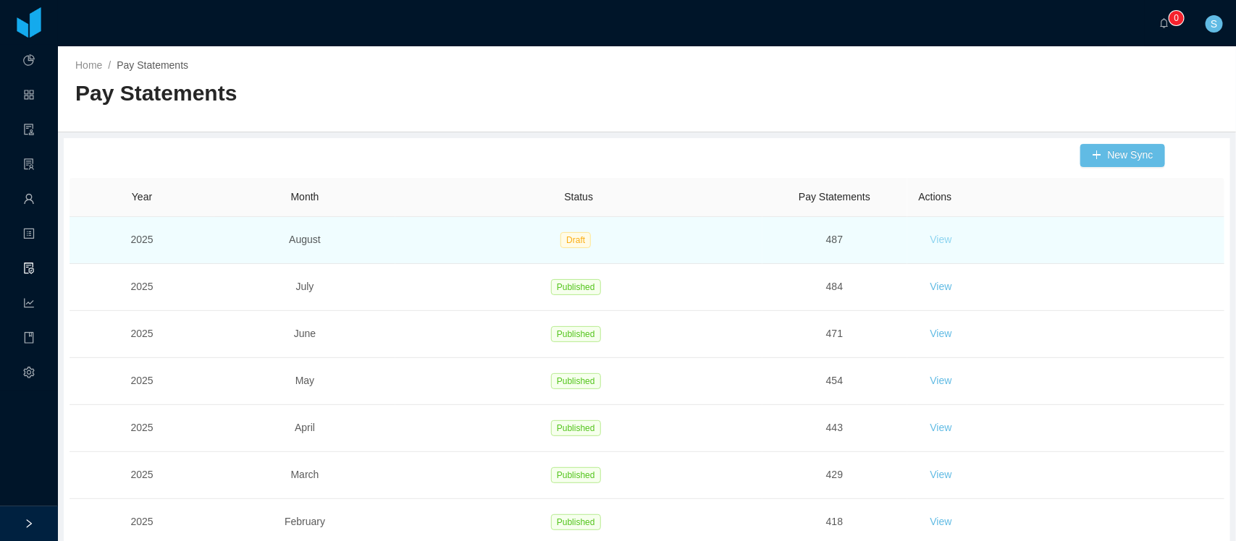
click at [936, 237] on button "View" at bounding box center [941, 240] width 45 height 23
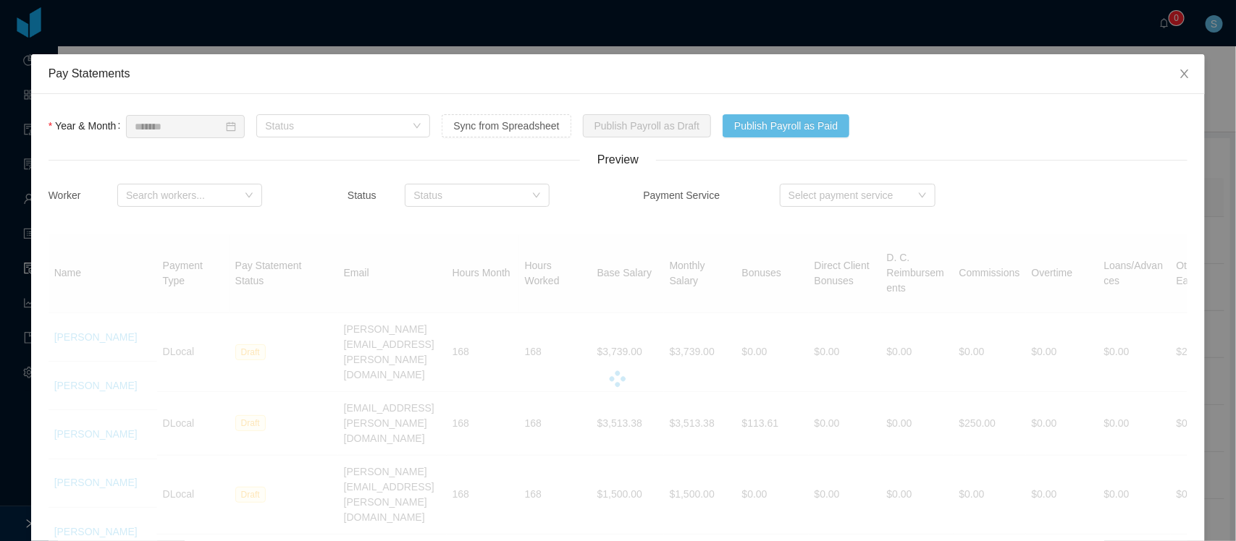
click at [527, 138] on div "Sync from Spreadsheet" at bounding box center [506, 125] width 129 height 29
click at [550, 125] on button "Sync from Spreadsheet" at bounding box center [506, 125] width 129 height 23
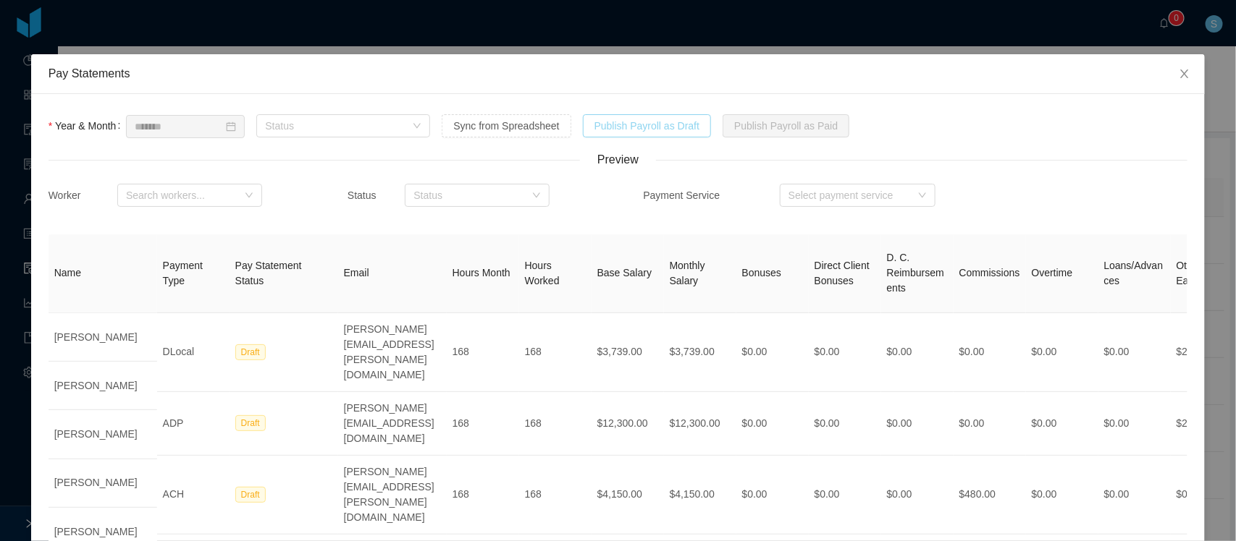
click at [617, 117] on button "Publish Payroll as Draft" at bounding box center [647, 125] width 129 height 23
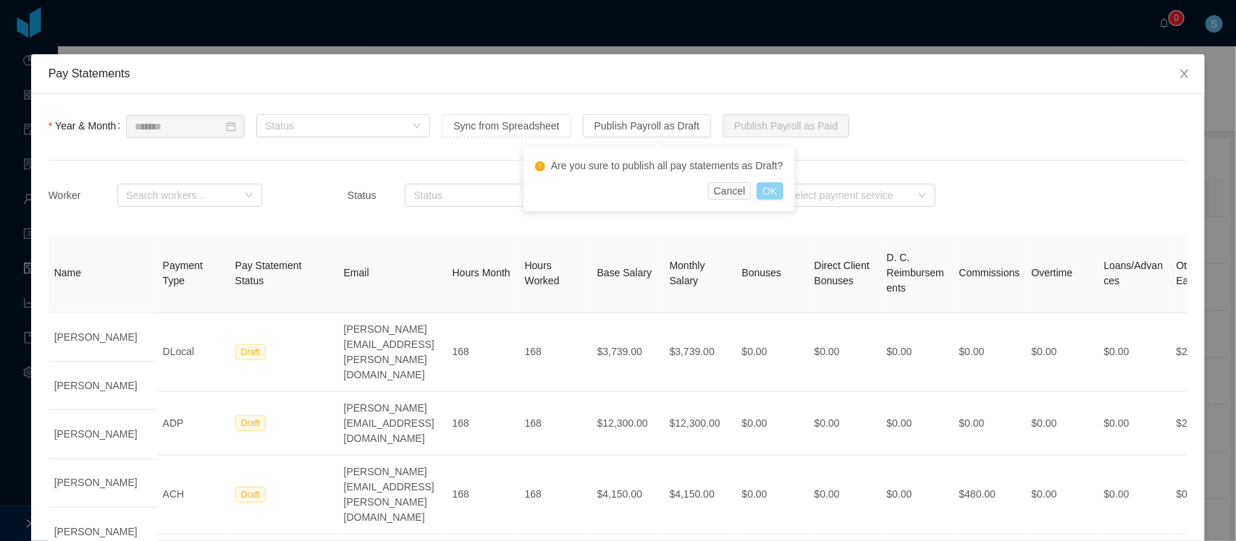
click at [767, 193] on button "OK" at bounding box center [769, 190] width 26 height 17
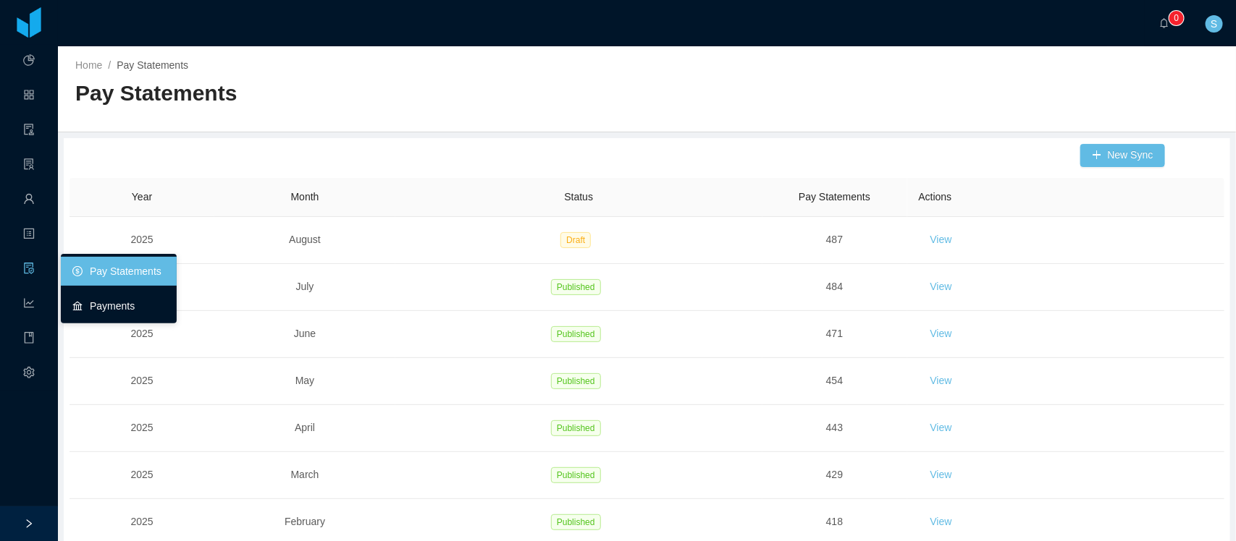
click at [100, 306] on link "Payments" at bounding box center [118, 306] width 93 height 29
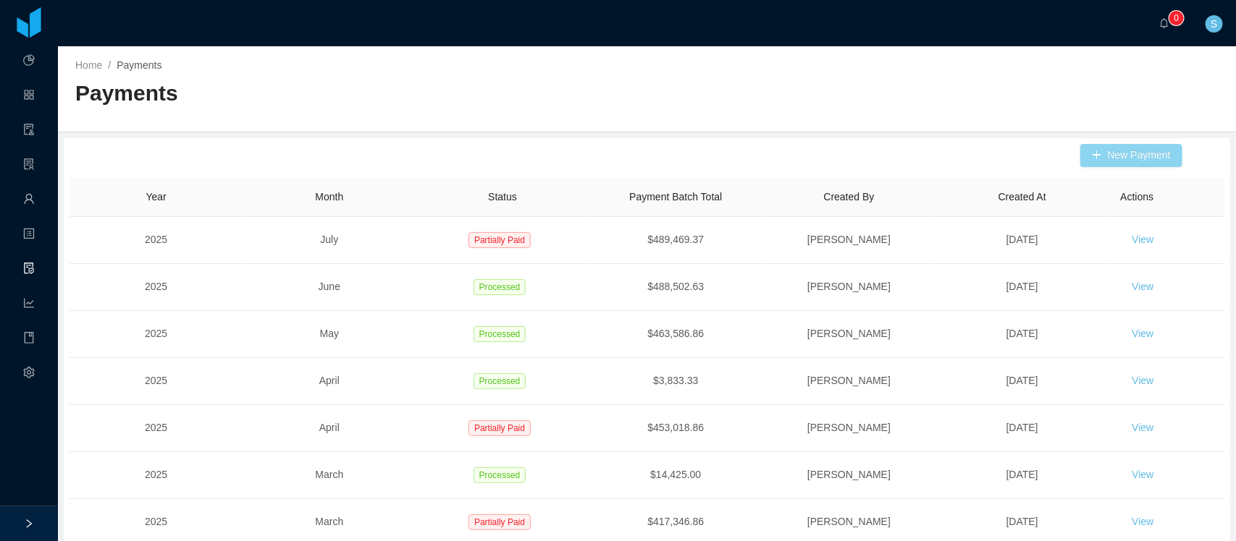
drag, startPoint x: 1151, startPoint y: 156, endPoint x: 1235, endPoint y: 438, distance: 294.5
click at [1151, 156] on button "New Payment" at bounding box center [1131, 155] width 102 height 23
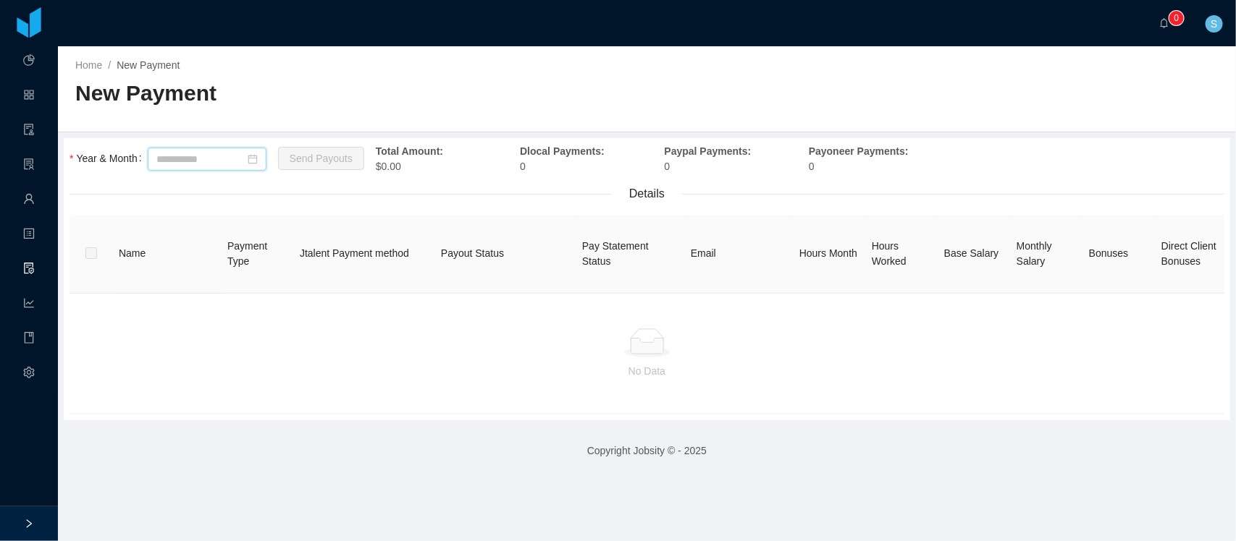
click at [239, 148] on input at bounding box center [207, 159] width 119 height 23
click at [240, 288] on link "Aug" at bounding box center [251, 285] width 30 height 17
type input "*******"
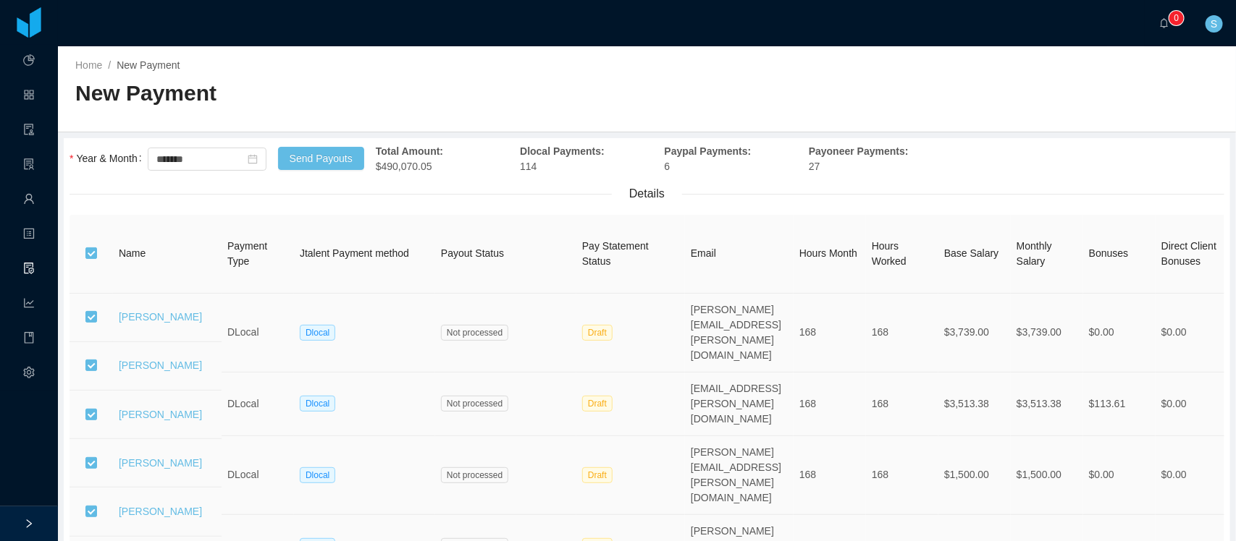
click at [418, 160] on span "Total Amount: $490,070.05" at bounding box center [409, 158] width 67 height 27
copy span "490,070.05"
